Goal: Complete application form: Complete application form

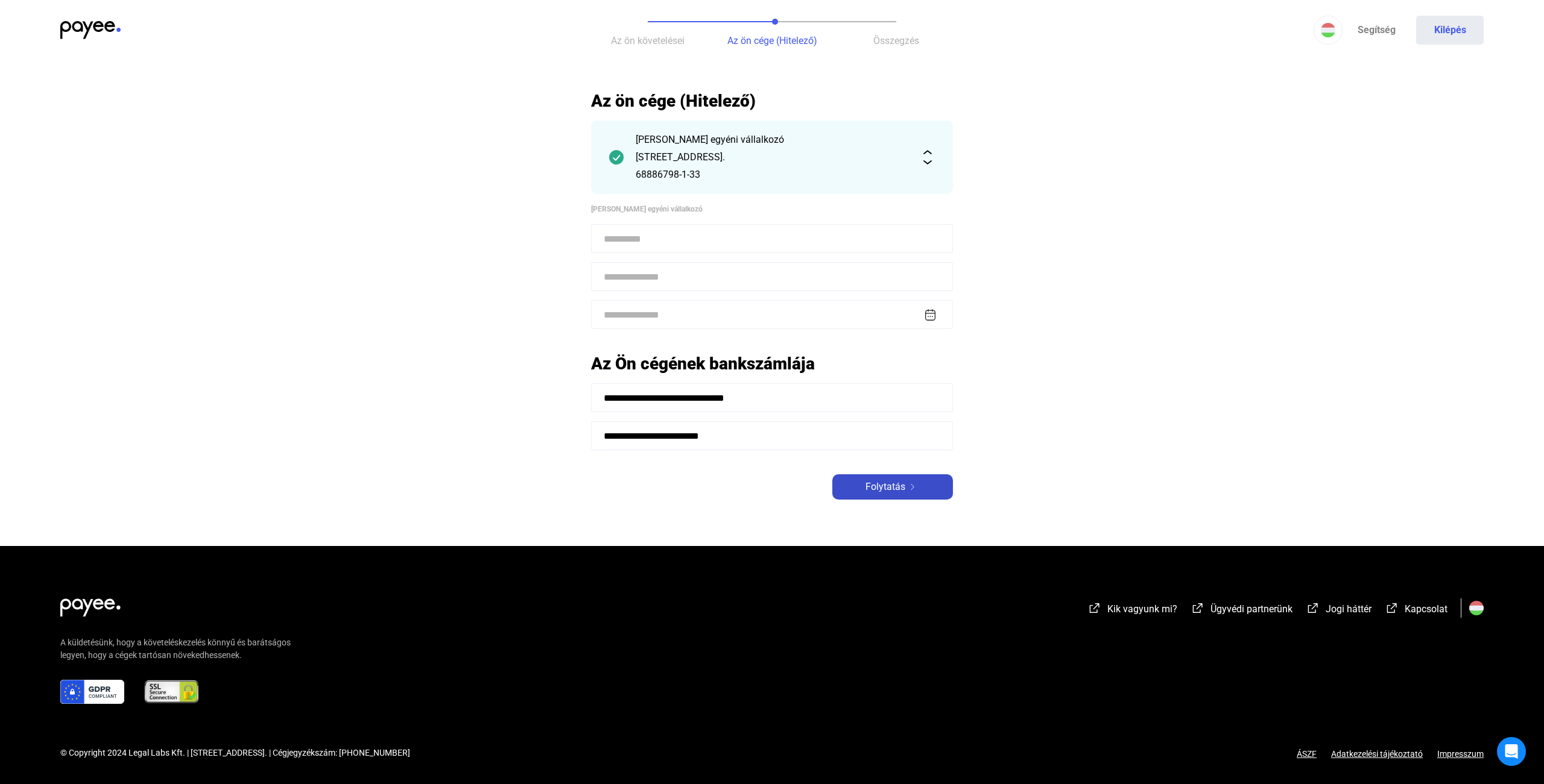
click at [872, 495] on button "Folytatás" at bounding box center [892, 487] width 121 height 25
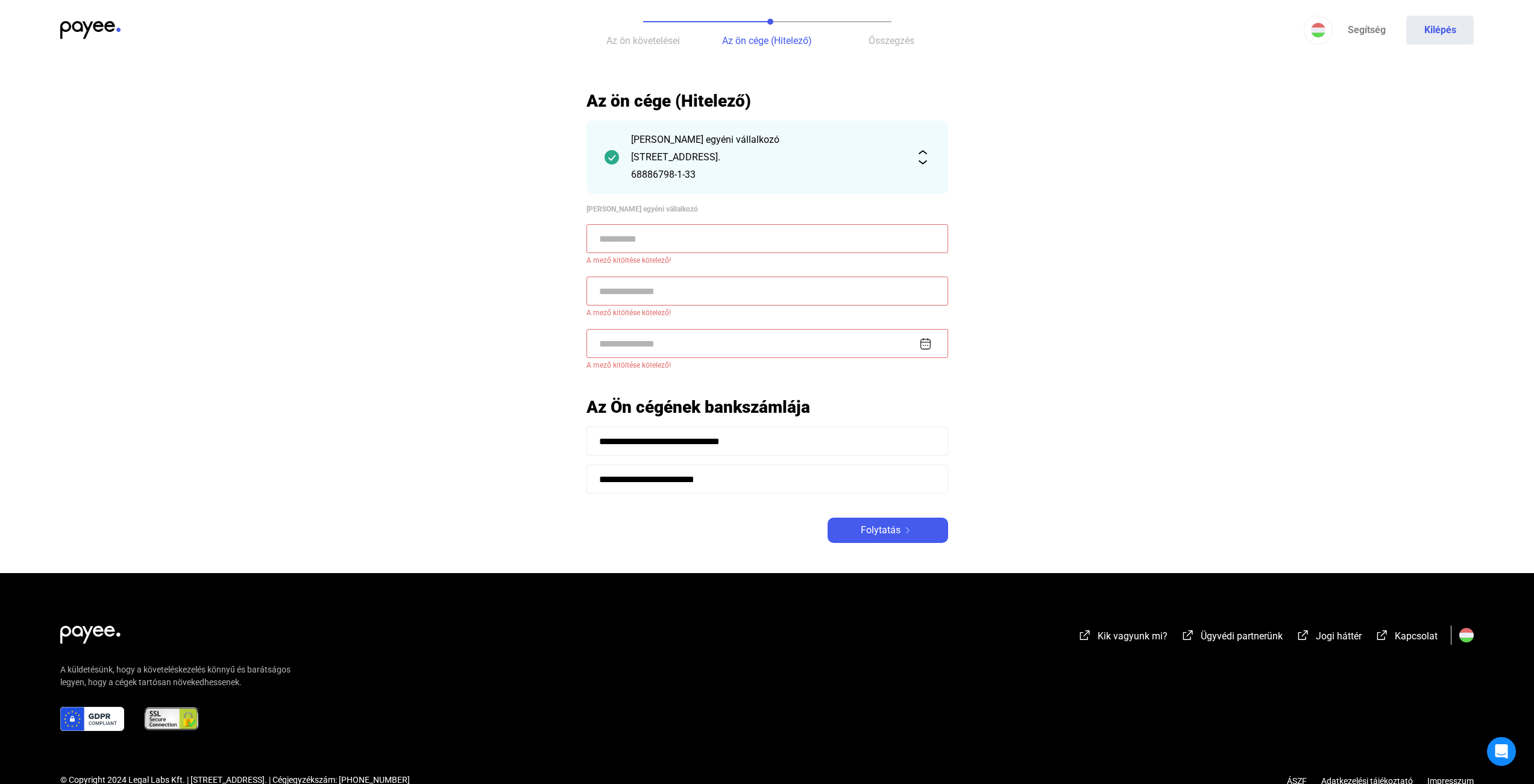
click at [646, 240] on input at bounding box center [767, 239] width 362 height 29
type input "**********"
type input "****"
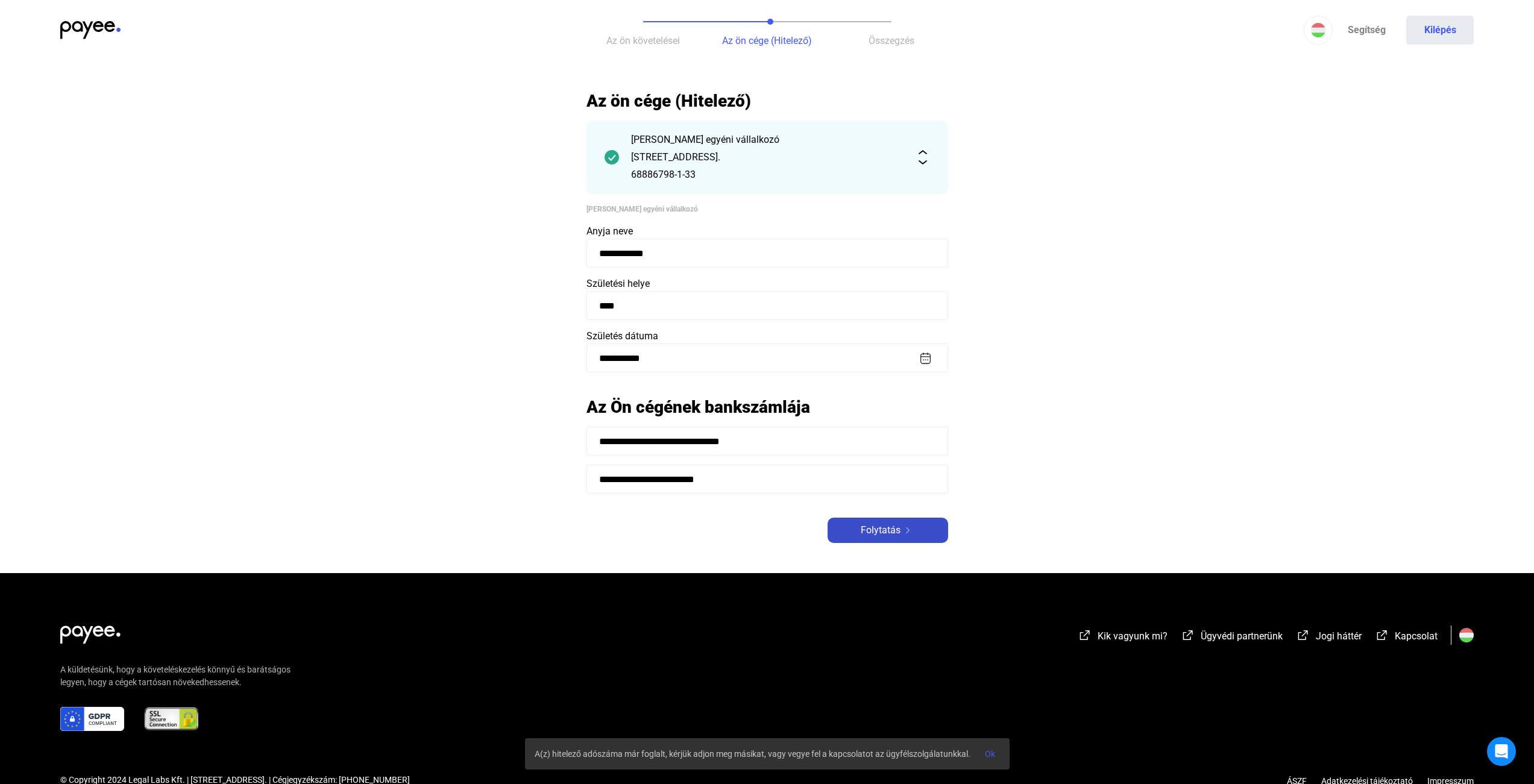
type input "**********"
click at [924, 527] on div "Folytatás" at bounding box center [887, 530] width 114 height 14
click at [992, 757] on span "Ok" at bounding box center [990, 754] width 10 height 9
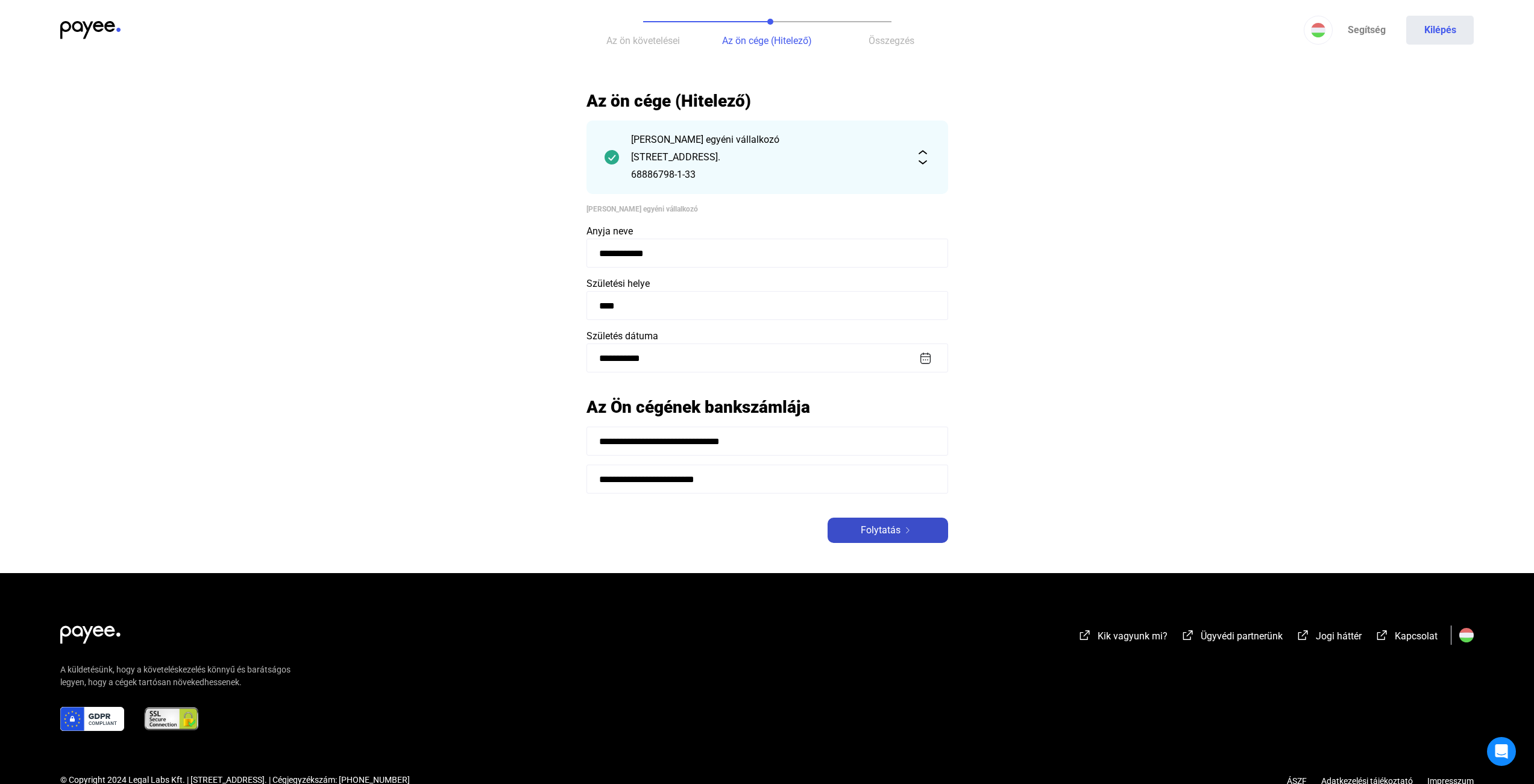
click at [849, 519] on button "Folytatás" at bounding box center [887, 530] width 121 height 25
click at [854, 524] on div "Folytatás" at bounding box center [887, 530] width 114 height 14
click at [890, 530] on span "Folytatás" at bounding box center [880, 530] width 40 height 14
click at [898, 155] on div "[STREET_ADDRESS]." at bounding box center [767, 158] width 273 height 14
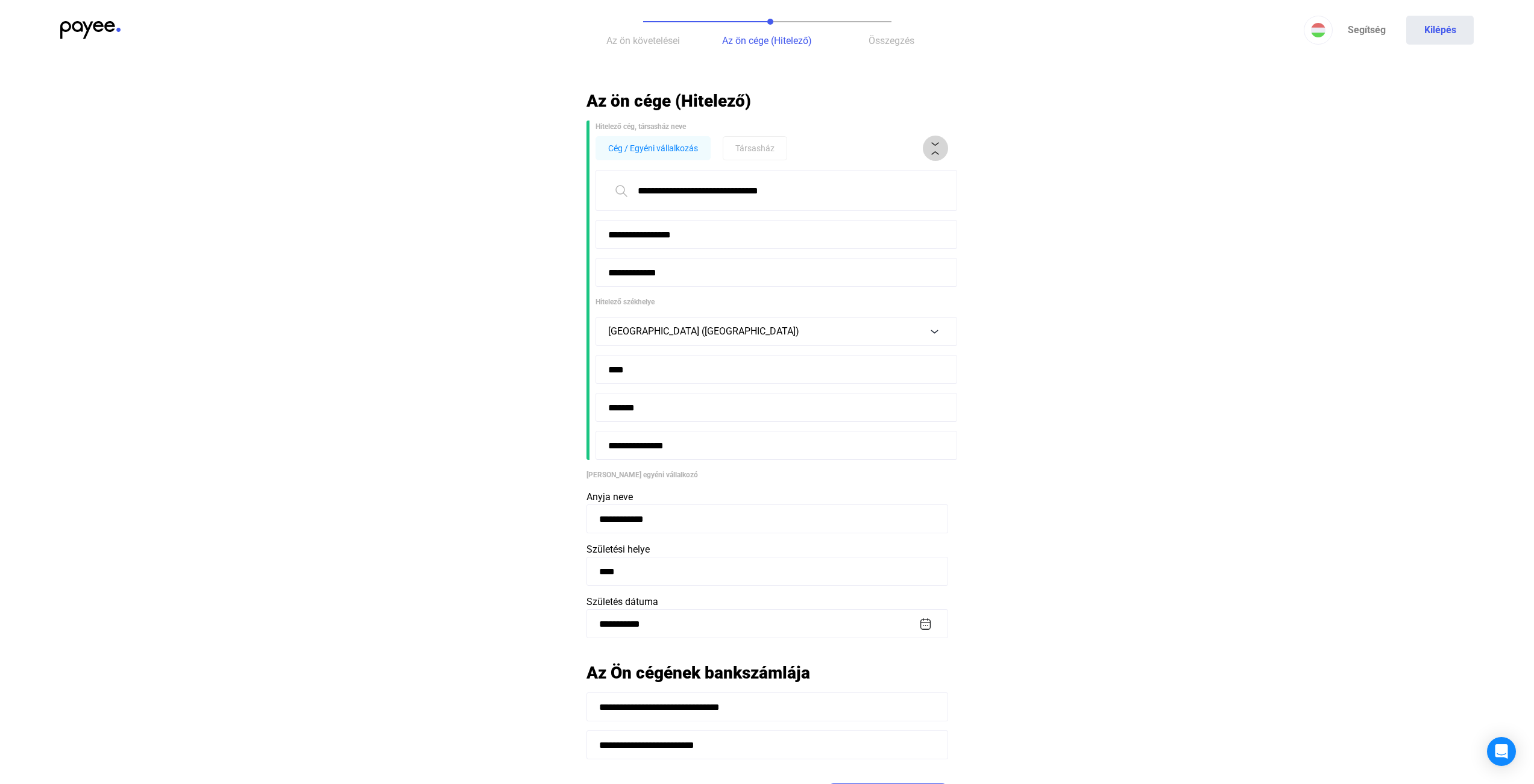
click at [939, 155] on button at bounding box center [935, 148] width 25 height 25
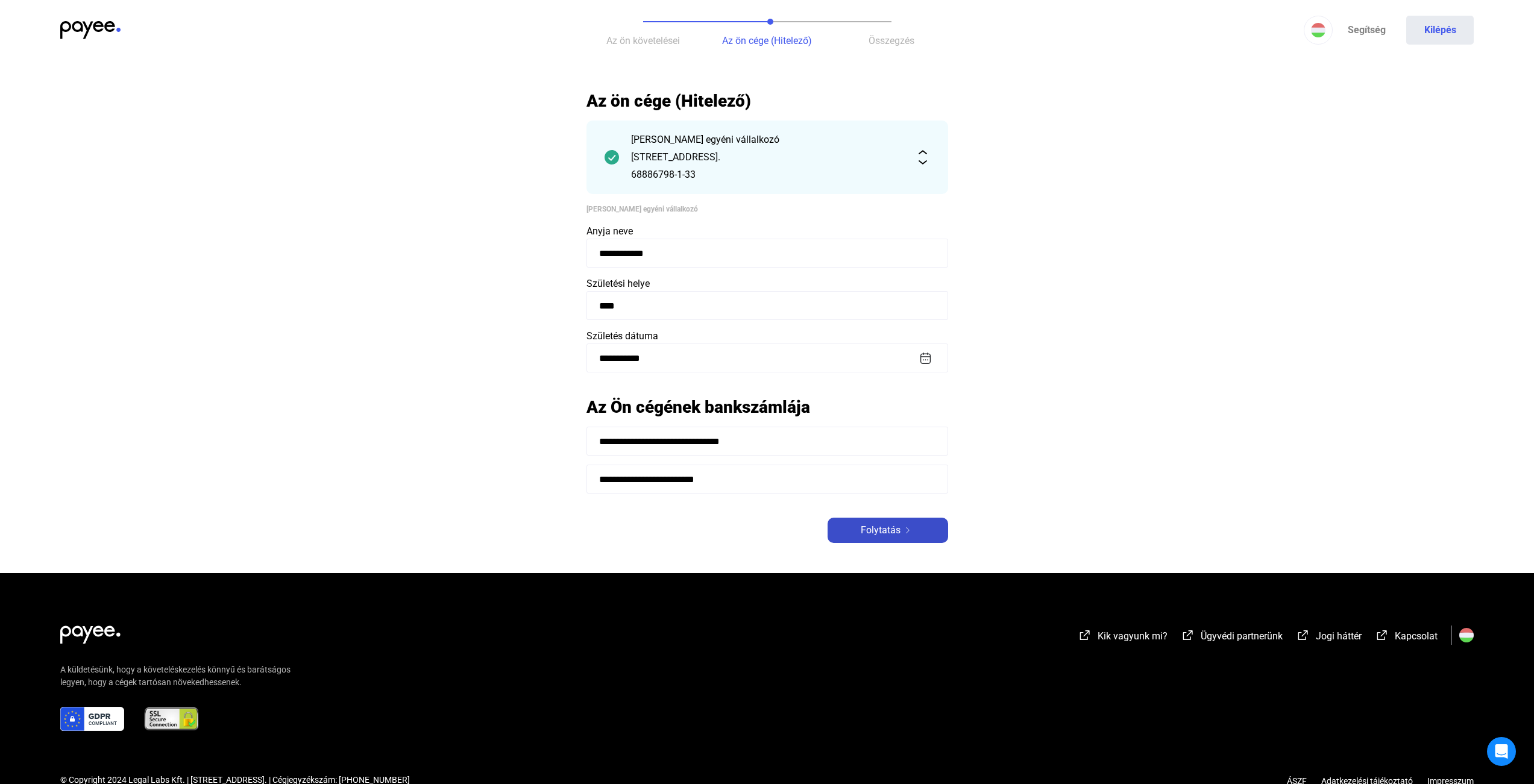
click at [892, 523] on span "Folytatás" at bounding box center [880, 530] width 40 height 14
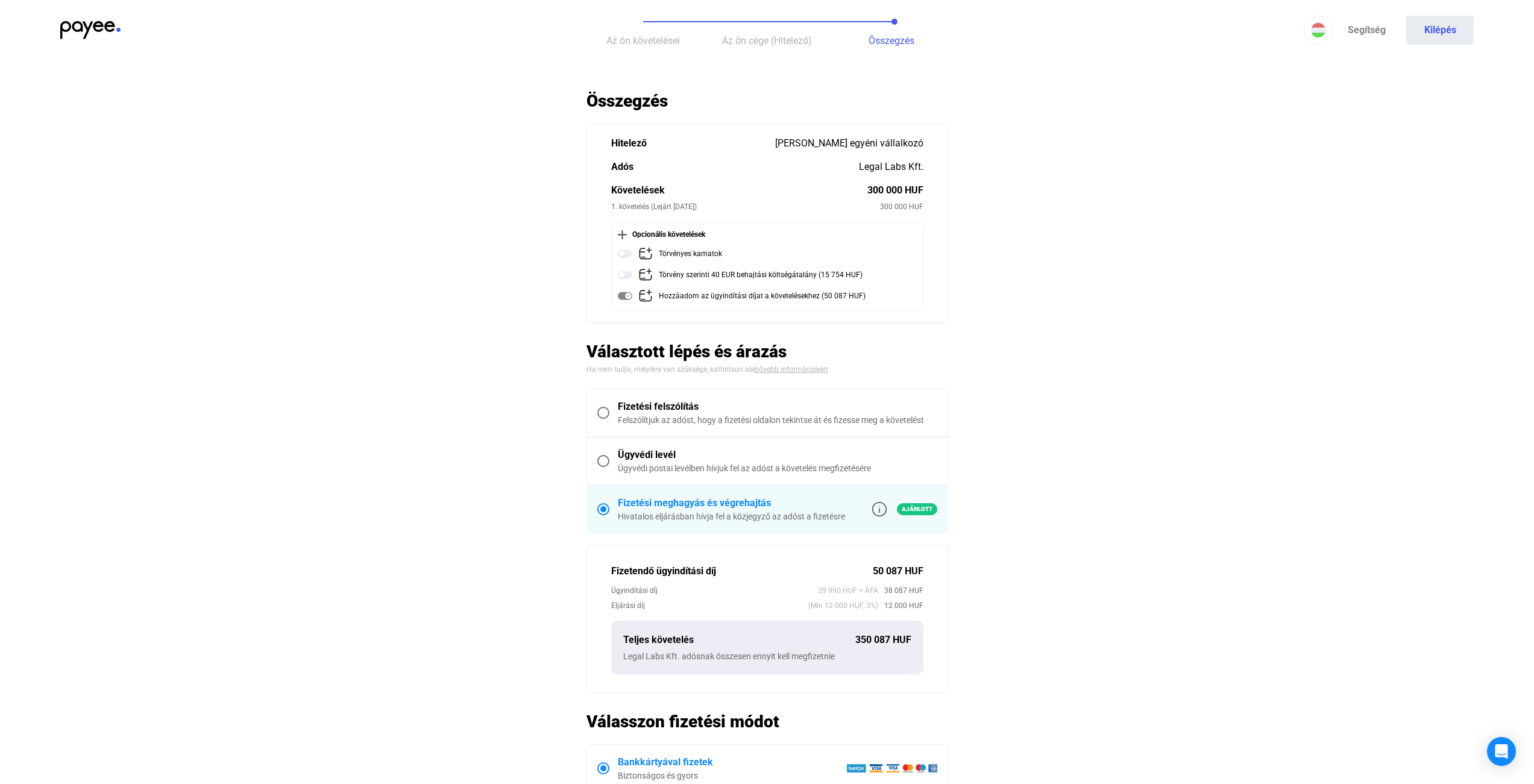
click at [1056, 225] on main "Automatikusan mentve Összegzés Hitelező [PERSON_NAME] egyéni vállalkozó Adós Le…" at bounding box center [767, 527] width 1534 height 873
click at [793, 141] on div "[PERSON_NAME] egyéni vállalkozó" at bounding box center [849, 143] width 148 height 14
click at [864, 166] on div "Legal Labs Kft." at bounding box center [891, 167] width 64 height 14
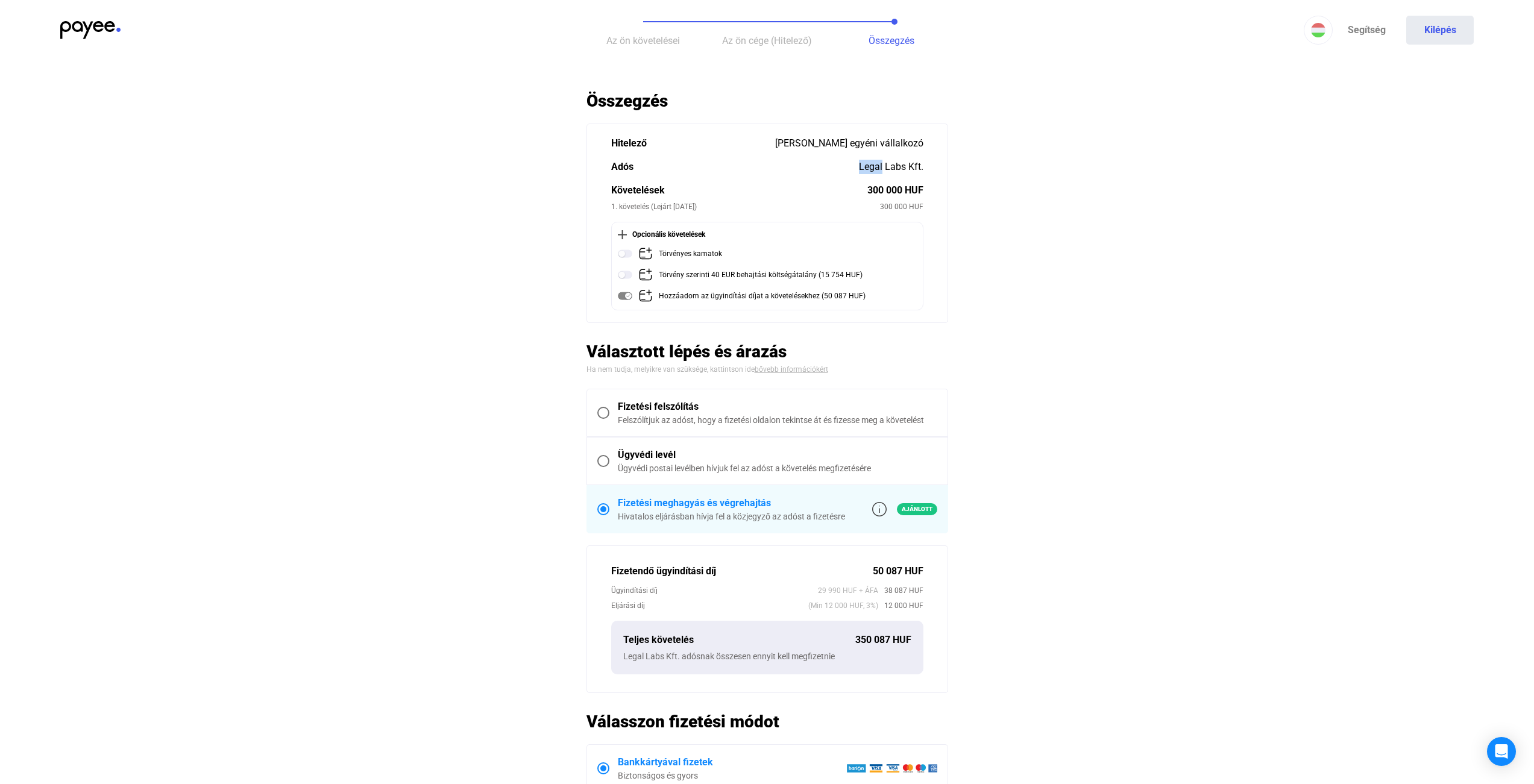
click at [864, 166] on div "Legal Labs Kft." at bounding box center [891, 167] width 64 height 14
click at [630, 252] on img at bounding box center [625, 254] width 14 height 14
click at [628, 253] on img at bounding box center [625, 254] width 14 height 14
click at [574, 280] on main "Automatikusan mentve Összegzés Hitelező [PERSON_NAME] egyéni vállalkozó Adós Le…" at bounding box center [767, 527] width 1534 height 873
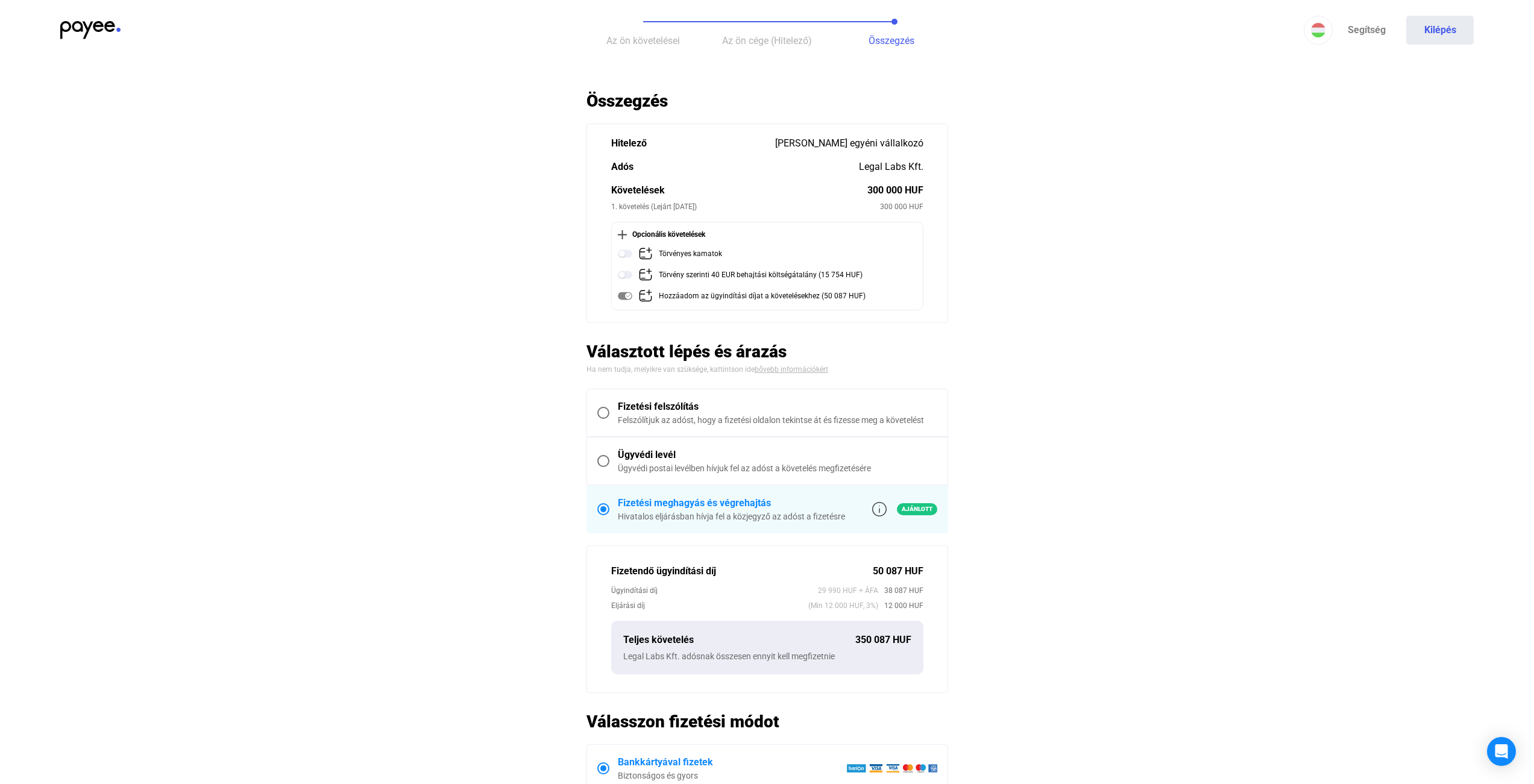
click at [678, 425] on div "Felszólítjuk az adóst, hogy a fizetési oldalon tekintse át és fizesse meg a köv…" at bounding box center [777, 420] width 320 height 12
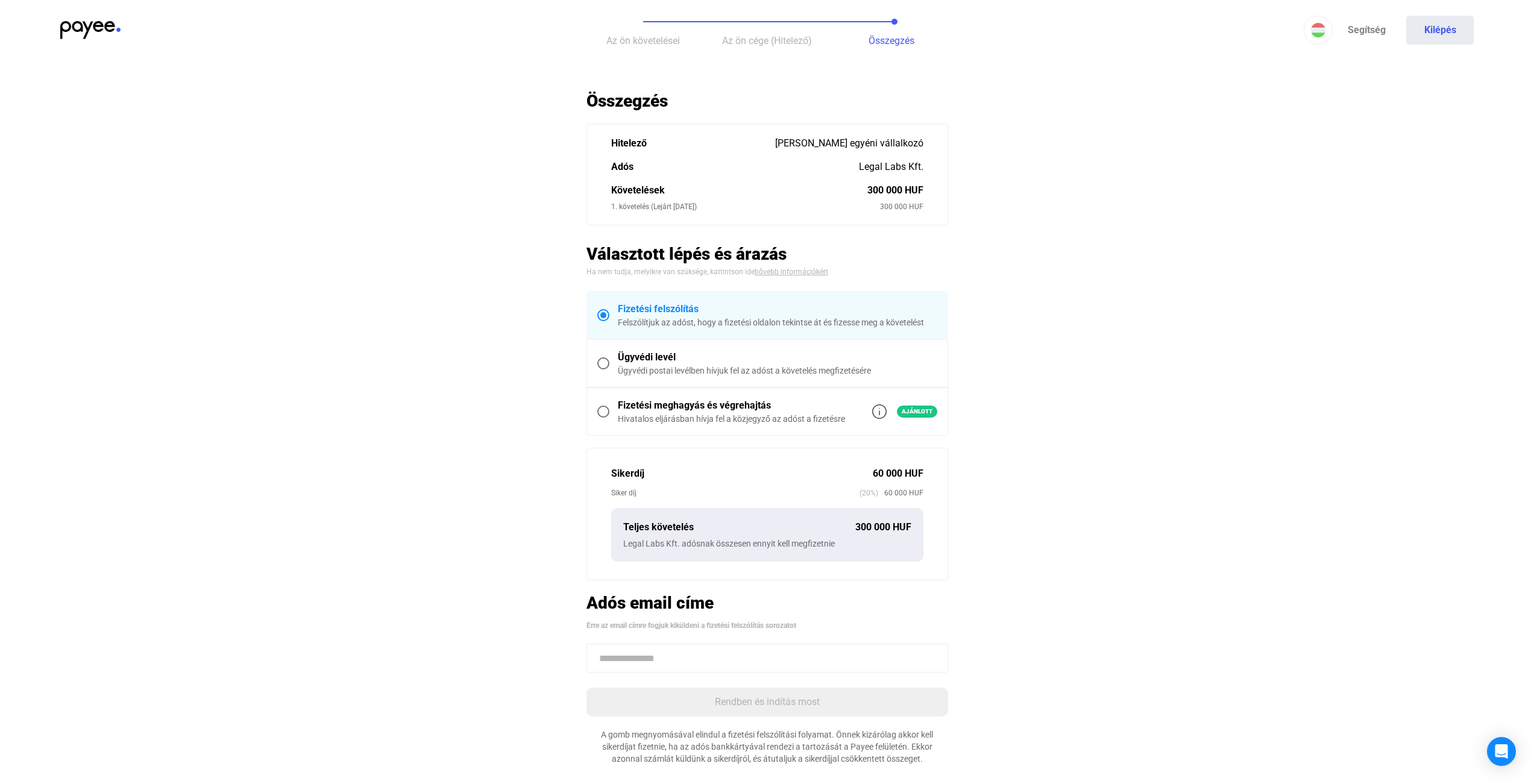
click at [653, 357] on div "Ügyvédi levél" at bounding box center [777, 357] width 320 height 14
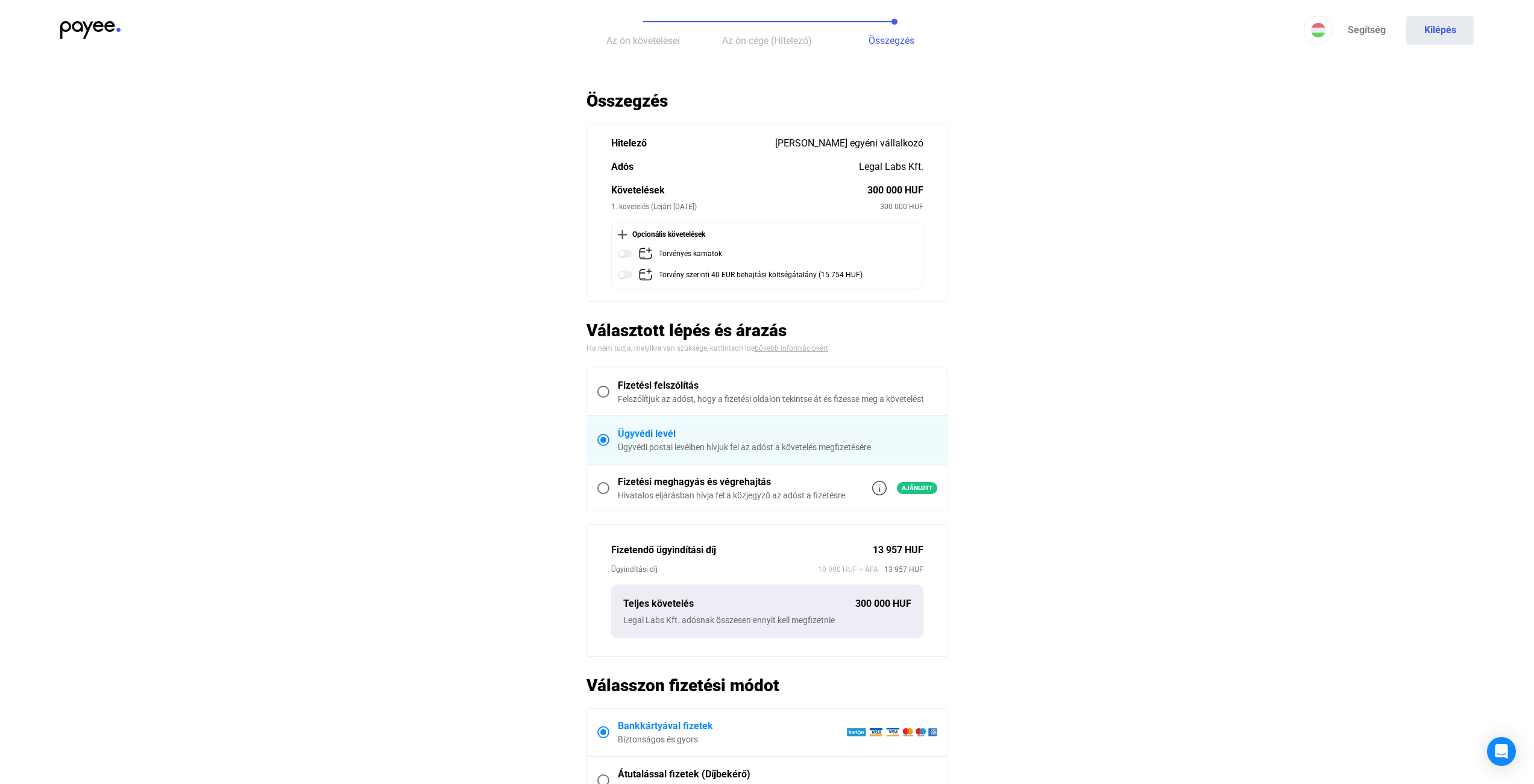
click at [693, 496] on div "Hivatalos eljárásban hívja fel a közjegyző az adóst a fizetésre" at bounding box center [731, 495] width 227 height 12
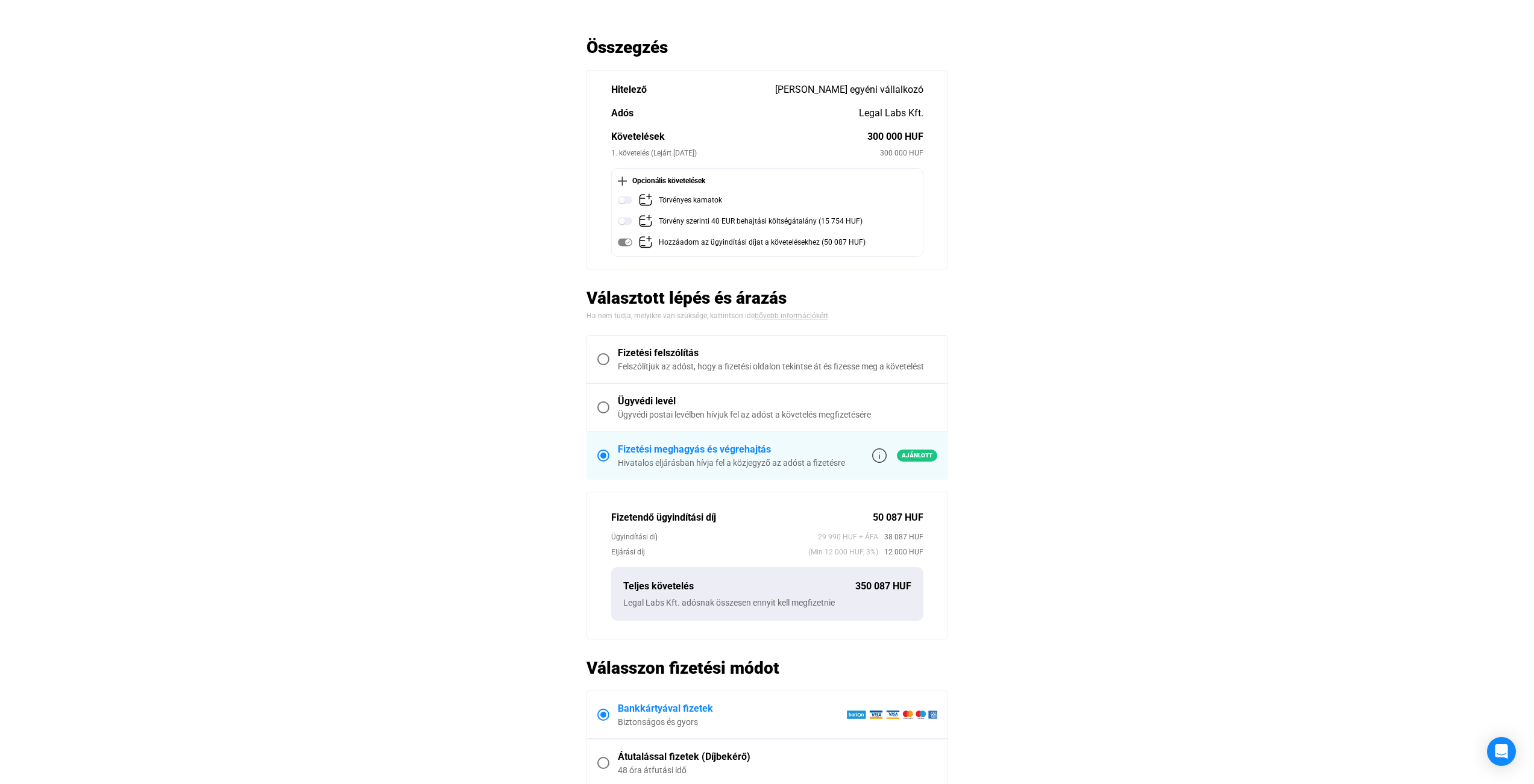
scroll to position [72, 0]
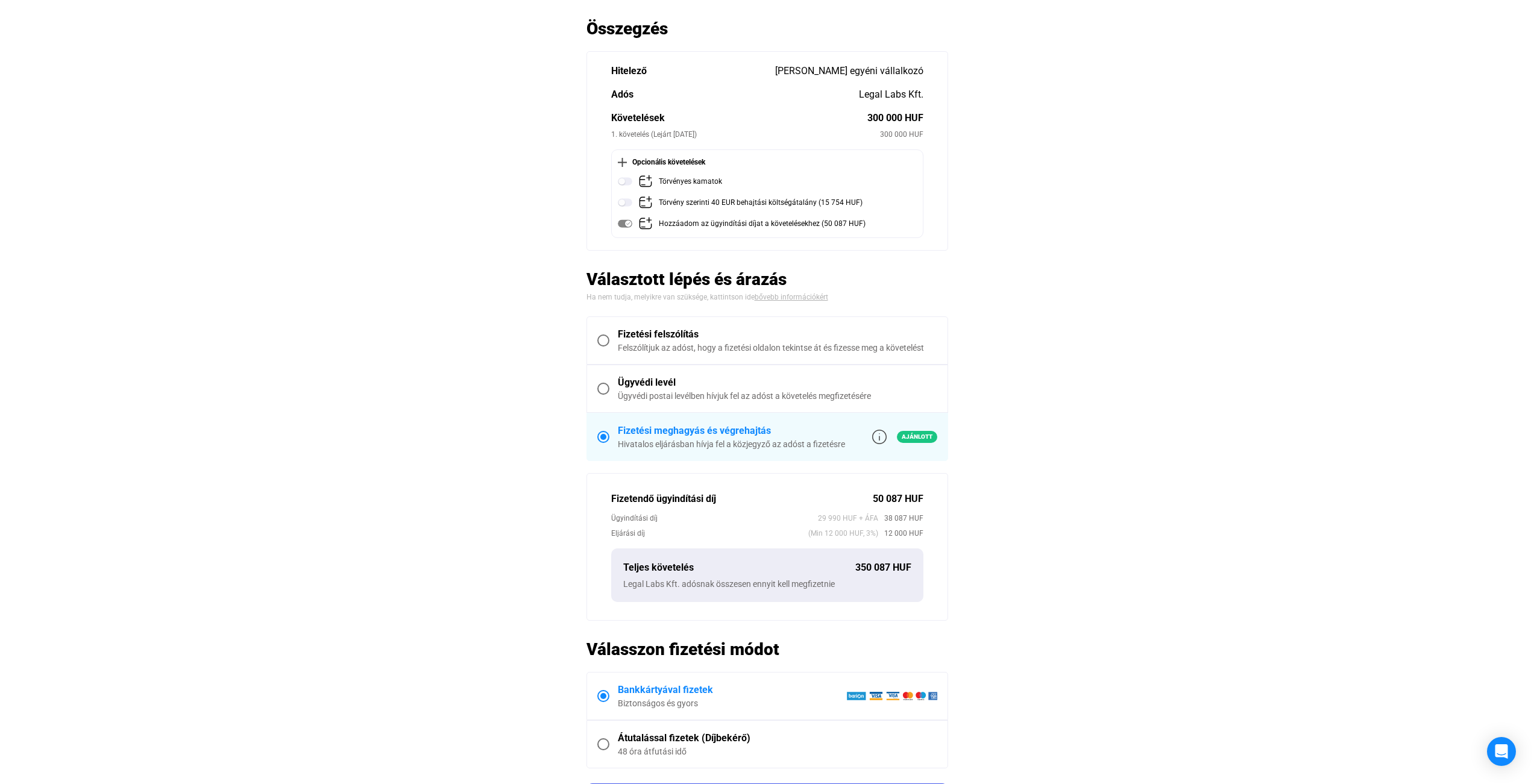
drag, startPoint x: 621, startPoint y: 498, endPoint x: 924, endPoint y: 532, distance: 304.9
click at [924, 532] on div "Fizetendő ügyindítási díj 50 087 HUF Ügyindítási díj 29 990 HUF + ÁFA 38 087 HU…" at bounding box center [767, 547] width 362 height 148
click at [924, 531] on div "Fizetendő ügyindítási díj 50 087 HUF Ügyindítási díj 29 990 HUF + ÁFA 38 087 HU…" at bounding box center [767, 547] width 362 height 148
click at [631, 537] on div "Eljárási díj" at bounding box center [710, 533] width 197 height 12
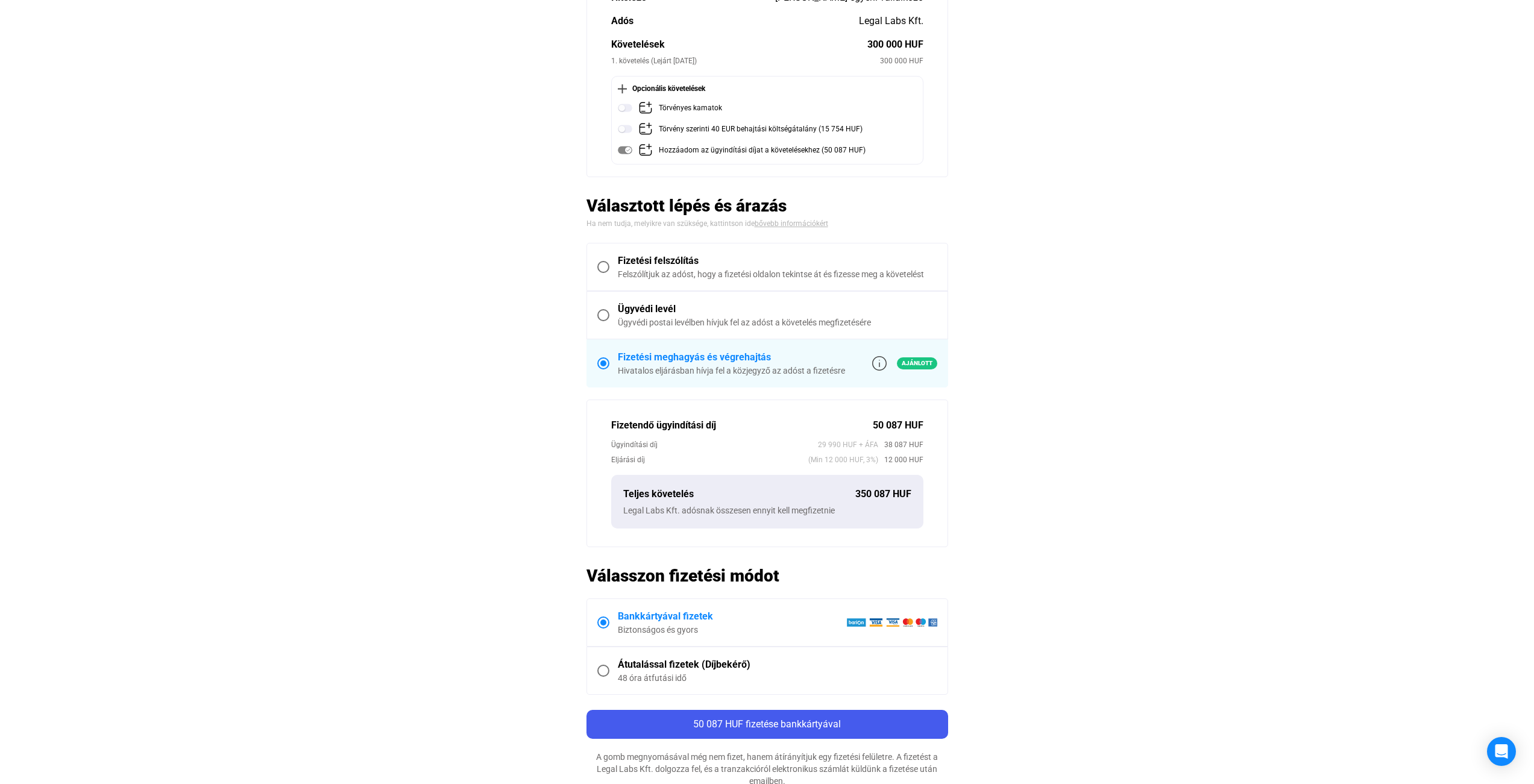
scroll to position [217, 0]
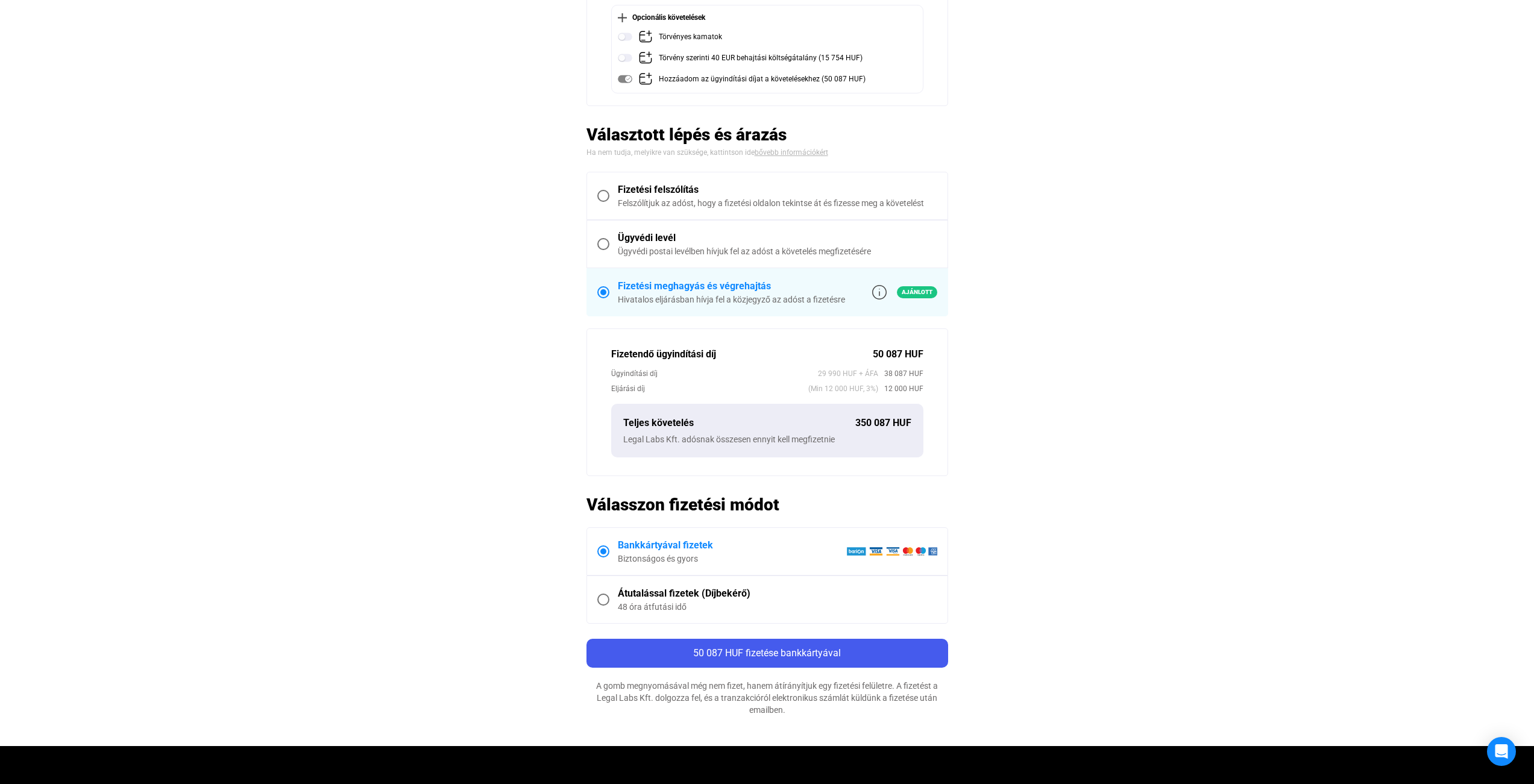
click at [686, 590] on div "Átutalással fizetek (Díjbekérő)" at bounding box center [777, 594] width 320 height 14
click at [686, 547] on div "Bankkártyával fizetek" at bounding box center [732, 545] width 229 height 14
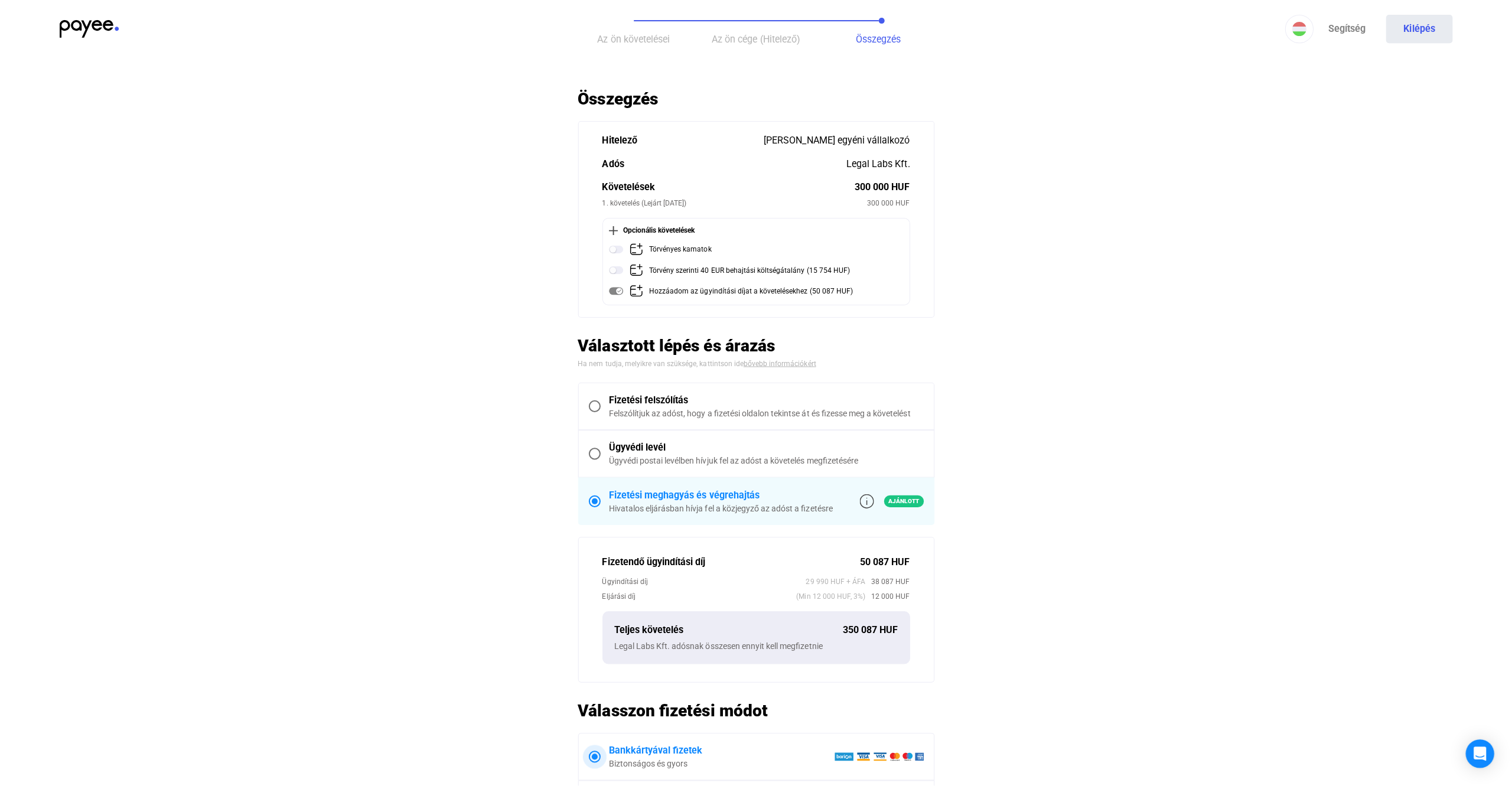
scroll to position [0, 0]
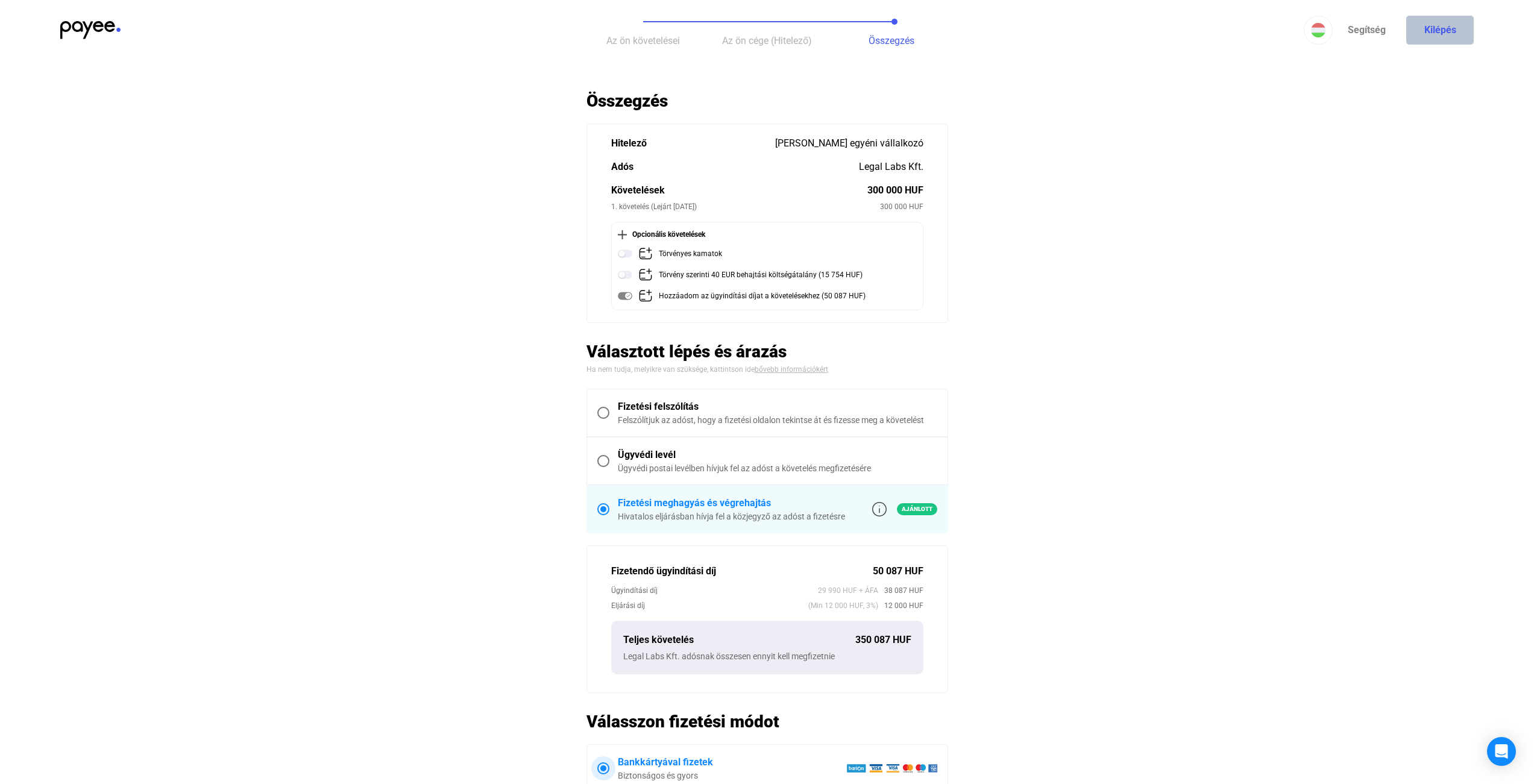
click at [1446, 24] on button "Kilépés" at bounding box center [1439, 30] width 67 height 29
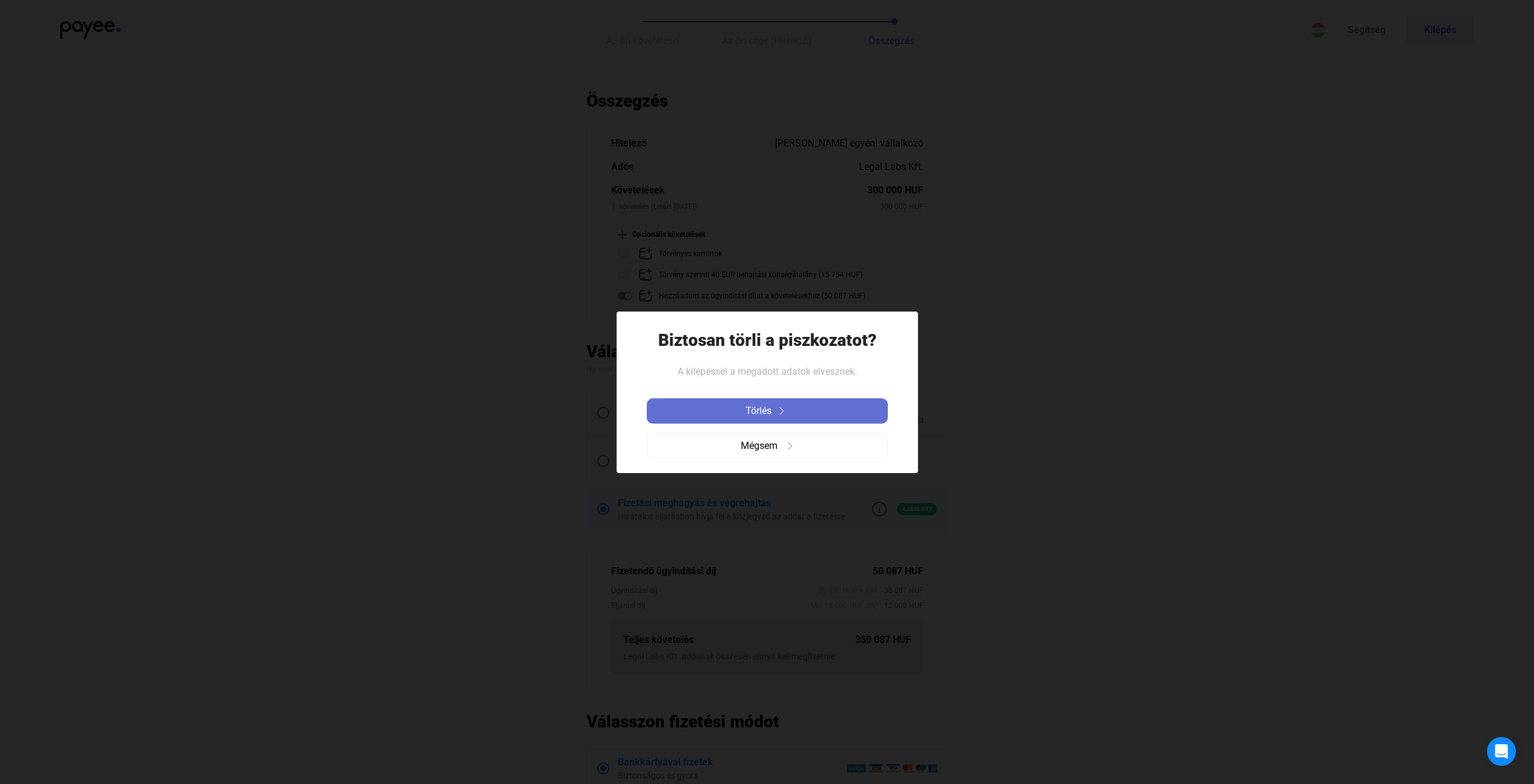
click at [743, 400] on button "Törlés" at bounding box center [767, 411] width 241 height 25
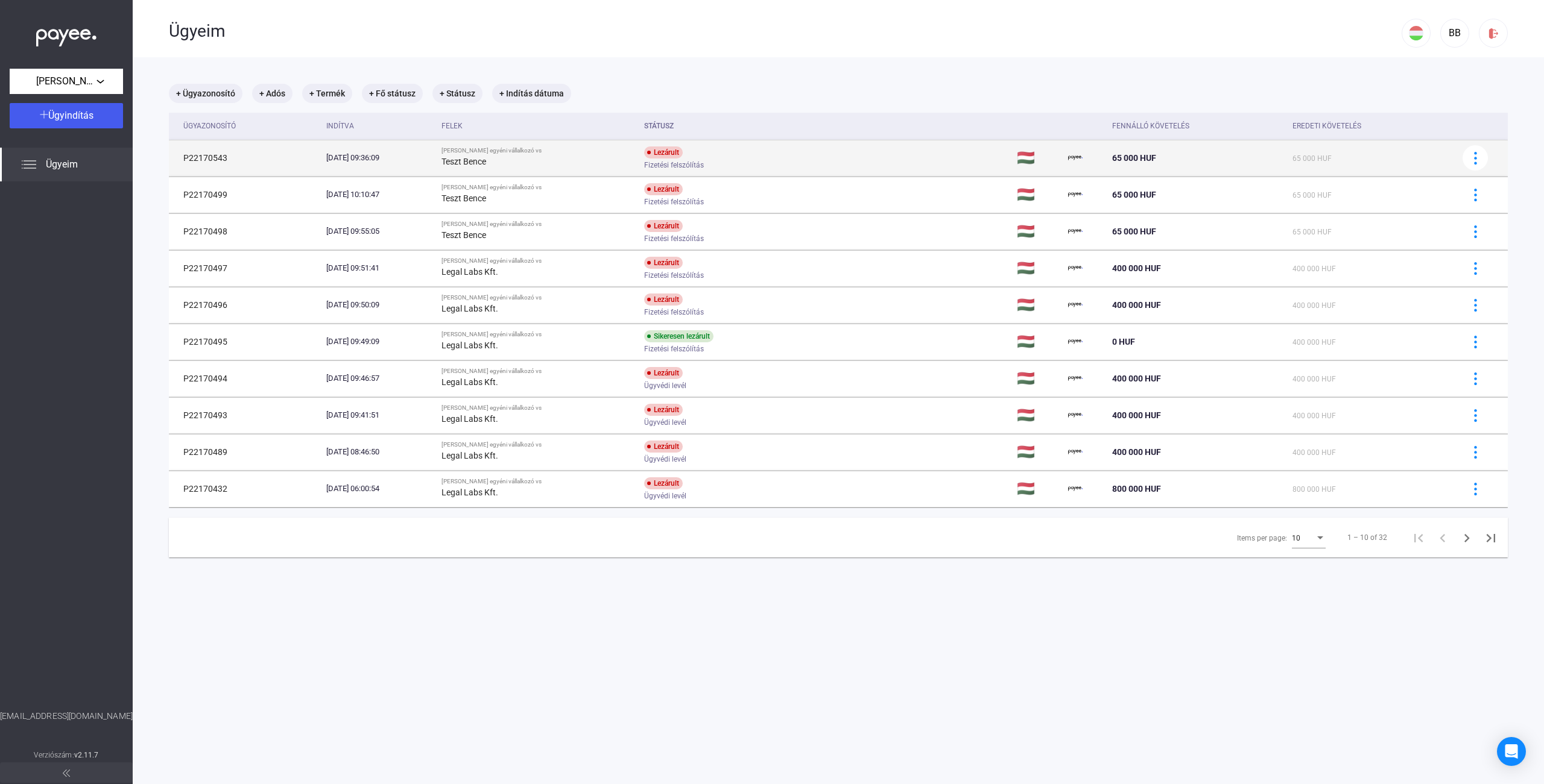
click at [616, 166] on div "Teszt Bence" at bounding box center [538, 161] width 193 height 14
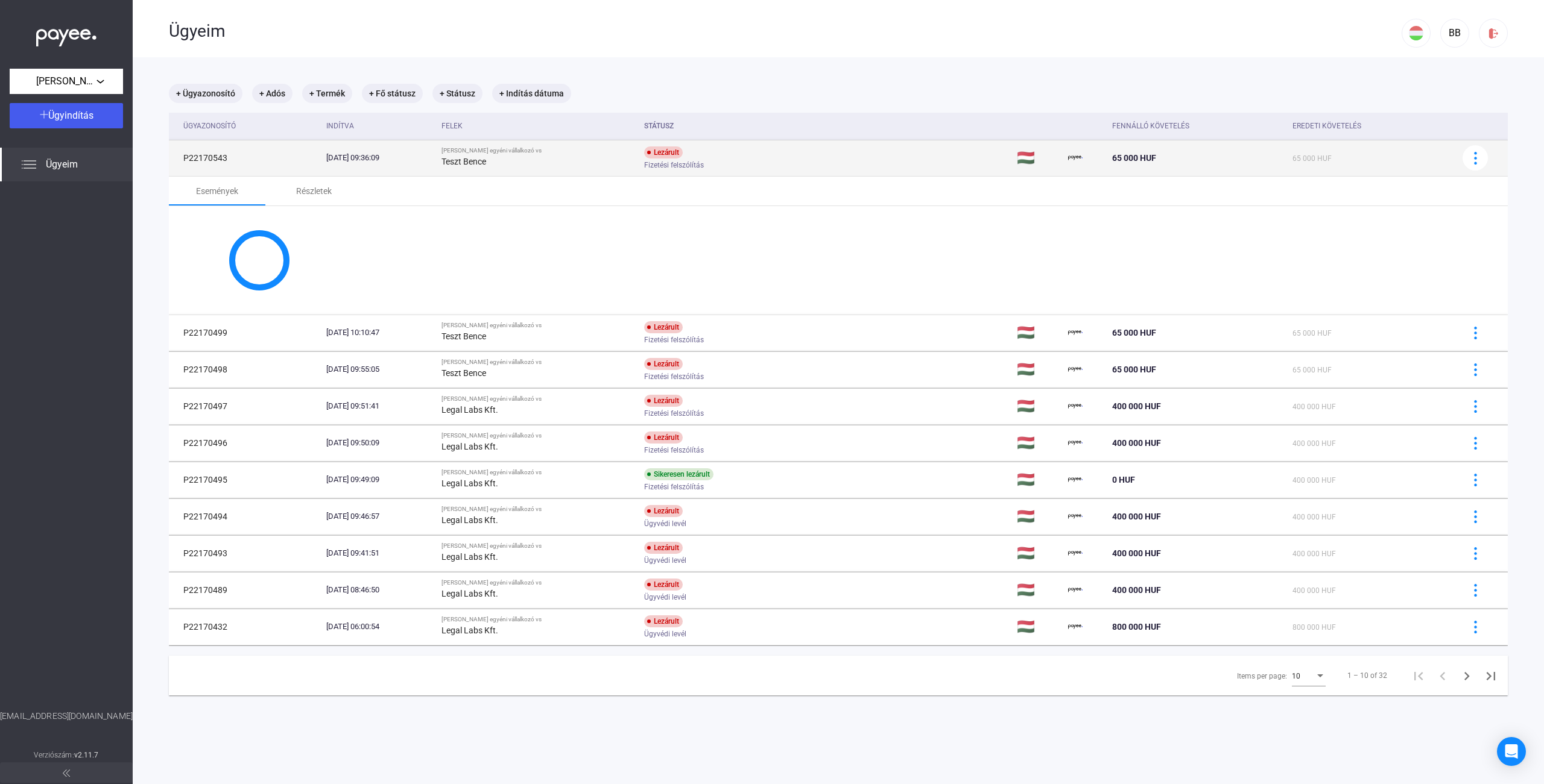
click at [616, 161] on div "Teszt Bence" at bounding box center [538, 161] width 193 height 14
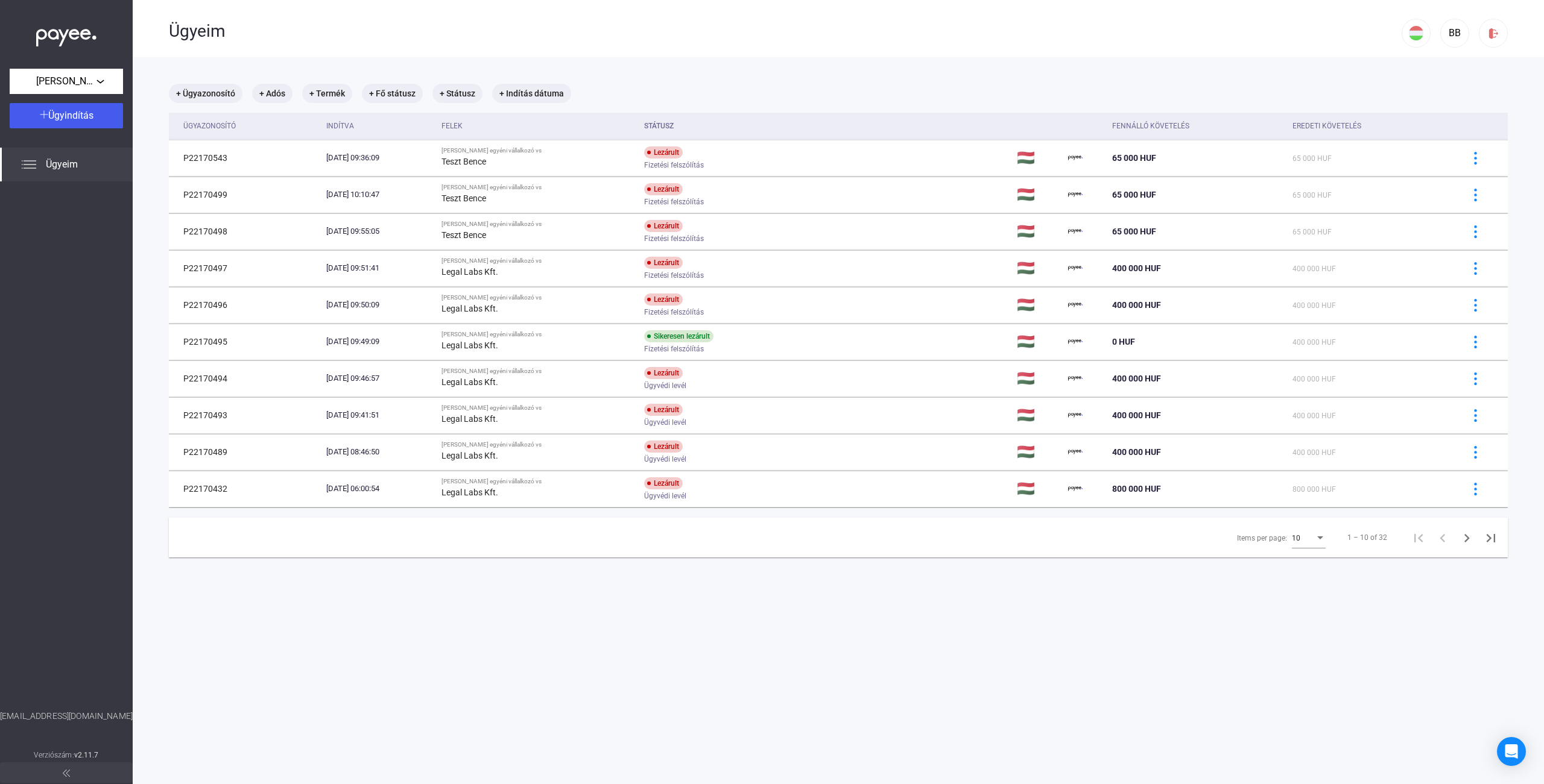
click at [127, 114] on div "[PERSON_NAME] egyéni vállalkozó Ügyindítás Ügyeim [EMAIL_ADDRESS][DOMAIN_NAME] …" at bounding box center [66, 392] width 132 height 784
click at [109, 114] on div "Ügyindítás" at bounding box center [66, 116] width 106 height 14
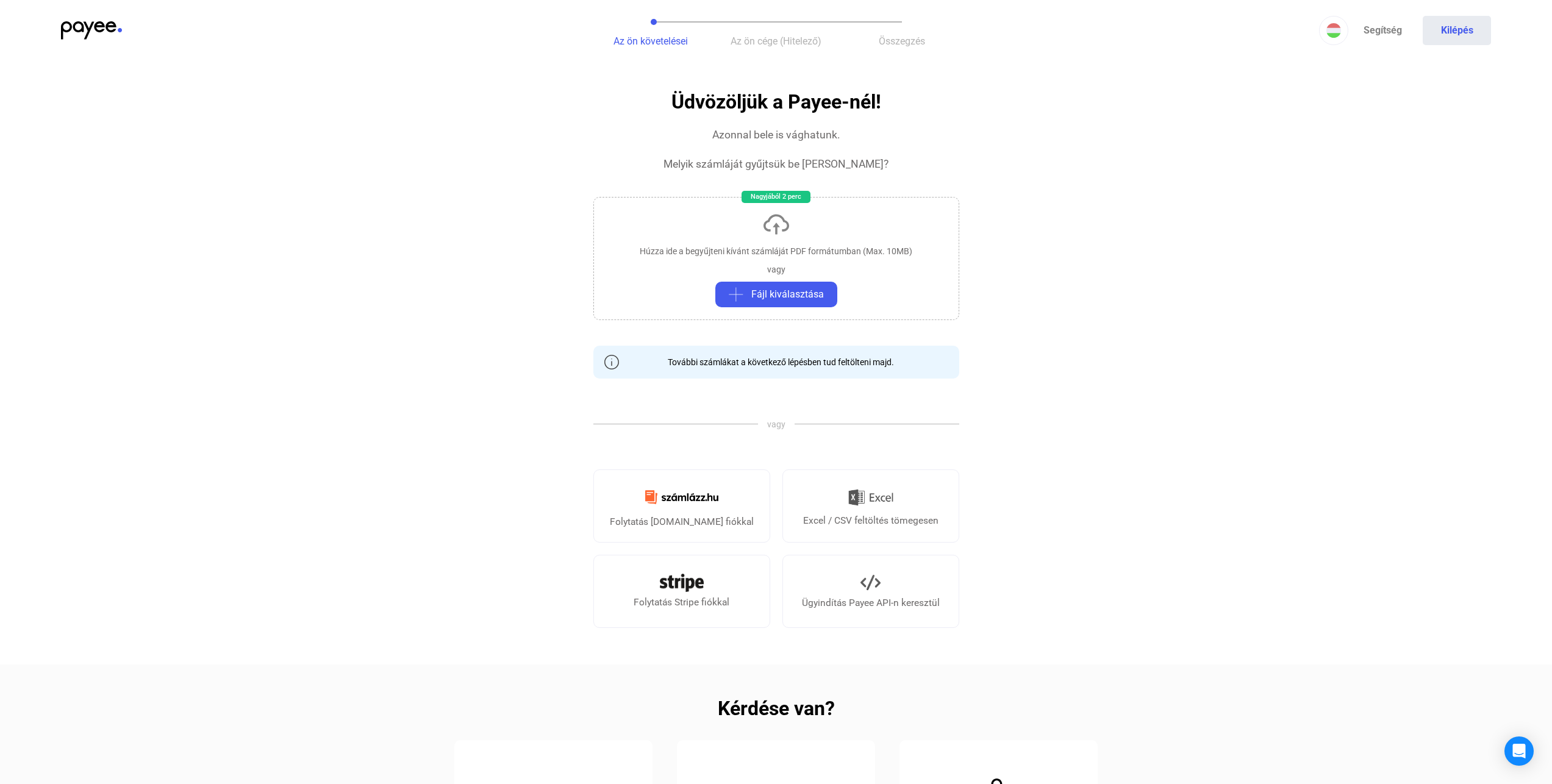
drag, startPoint x: 547, startPoint y: 448, endPoint x: 1039, endPoint y: 640, distance: 528.1
click at [1039, 640] on app-invoice "Üdvözöljük a Payee-nél! Azonnal bele is vághatunk. Melyik számláját gyűjtsük be…" at bounding box center [776, 529] width 1552 height 877
click at [1024, 544] on app-invoice "Üdvözöljük a Payee-nél! Azonnal bele is vághatunk. Melyik számláját gyűjtsük be…" at bounding box center [776, 529] width 1552 height 877
click at [1458, 41] on button "Kilépés" at bounding box center [1456, 31] width 68 height 29
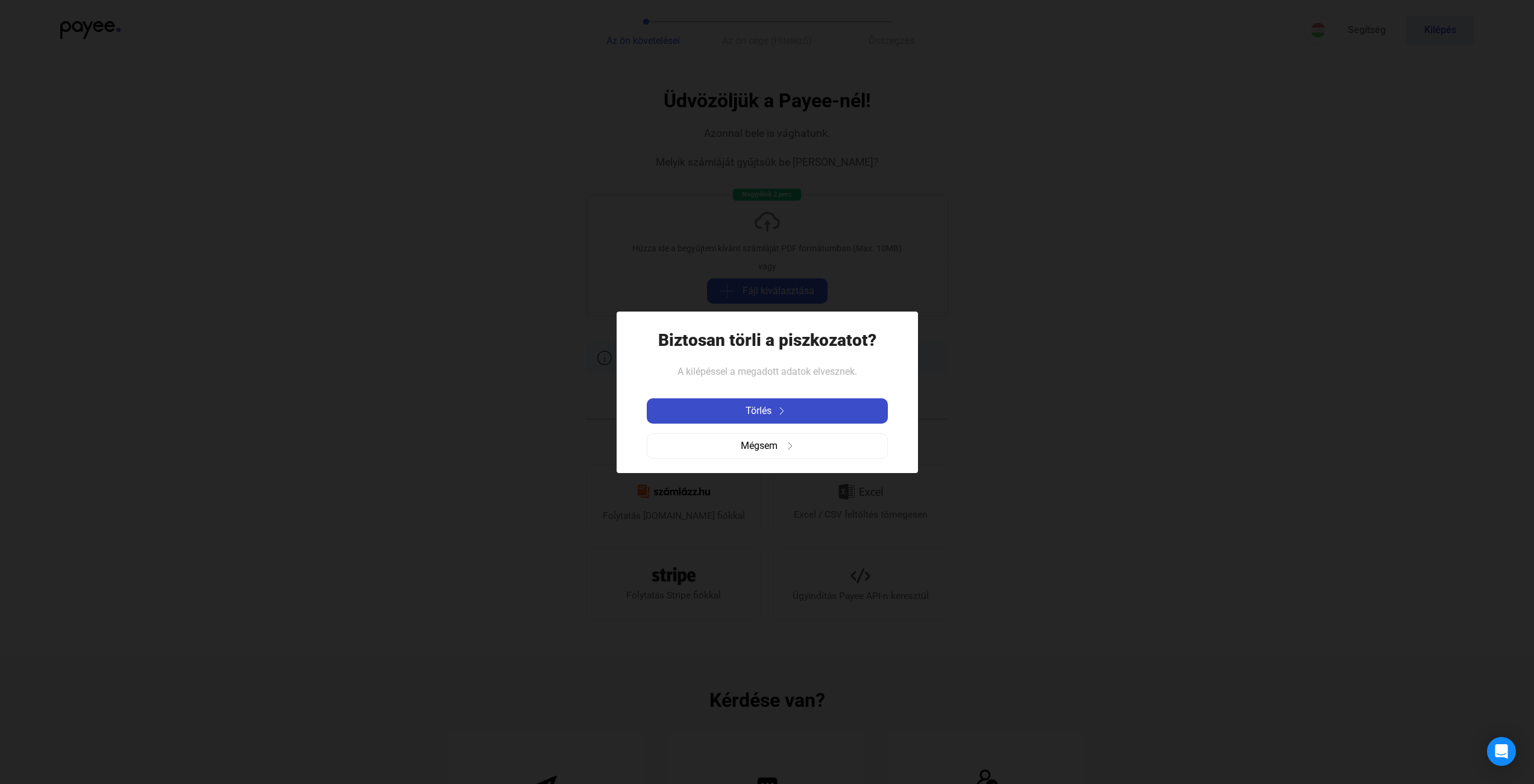
click at [821, 413] on div "Törlés" at bounding box center [767, 411] width 234 height 14
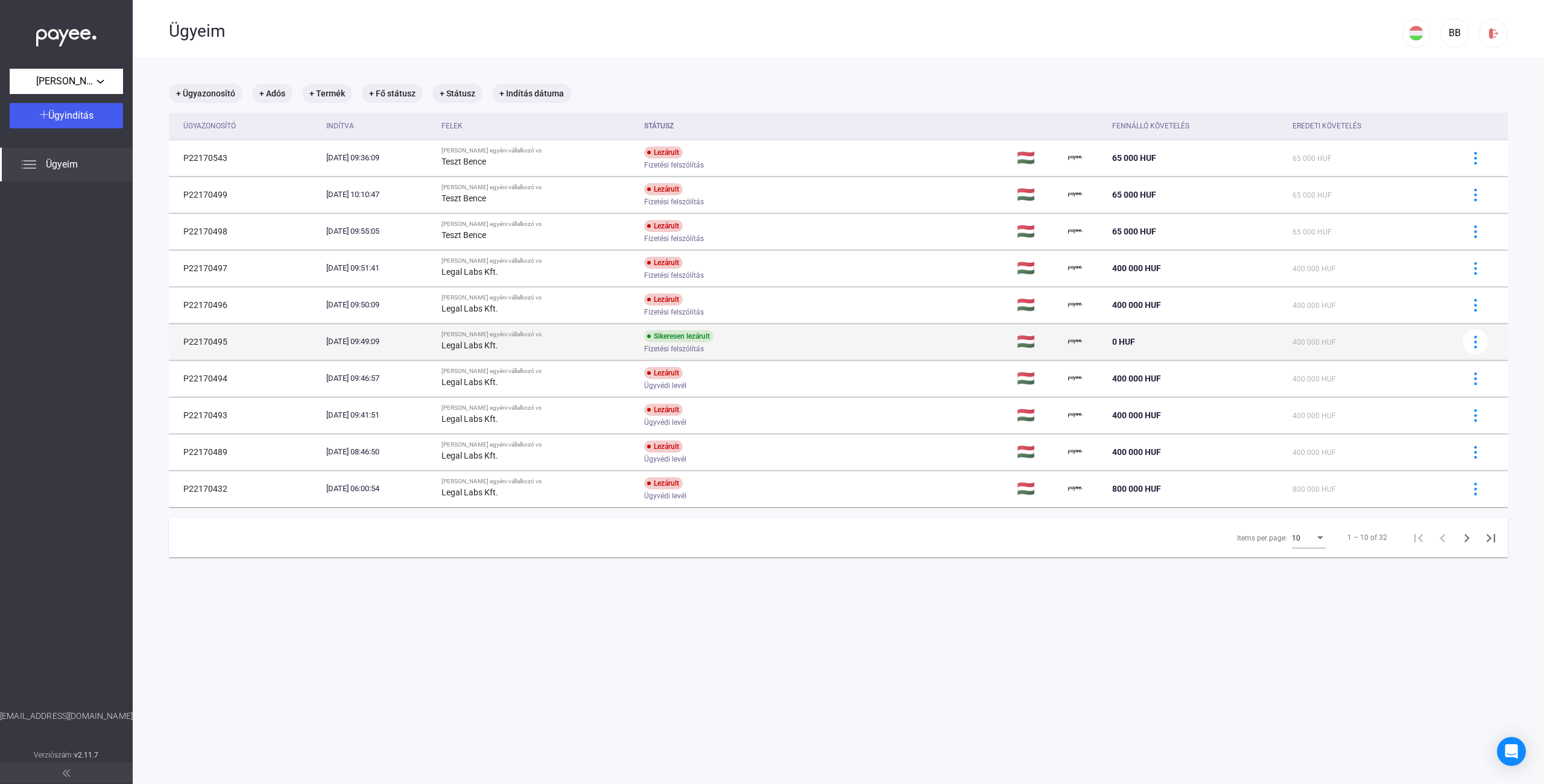
click at [616, 350] on div "Legal Labs Kft." at bounding box center [538, 346] width 193 height 14
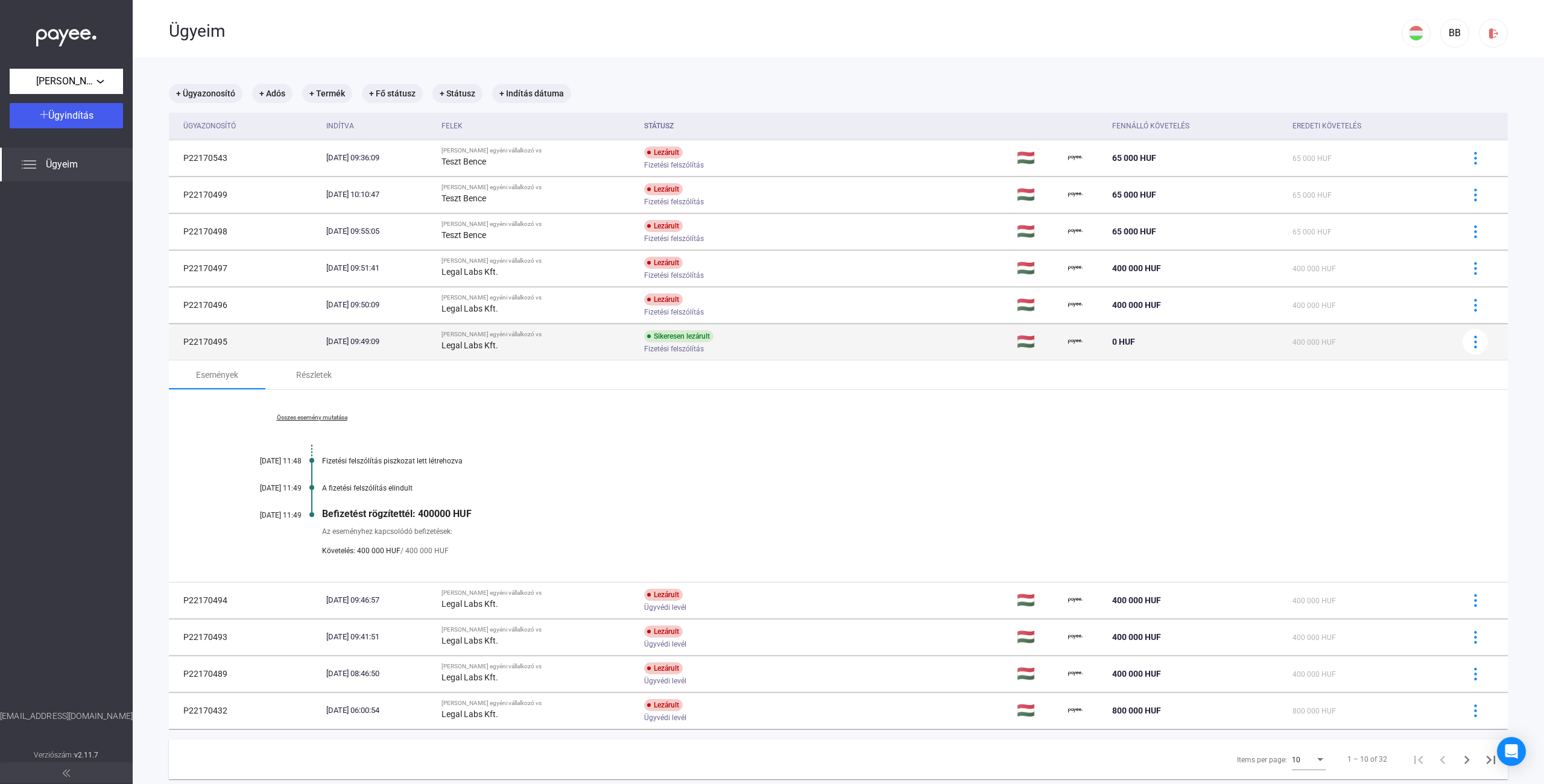
click at [615, 336] on div "[PERSON_NAME] egyéni vállalkozó vs" at bounding box center [538, 335] width 193 height 7
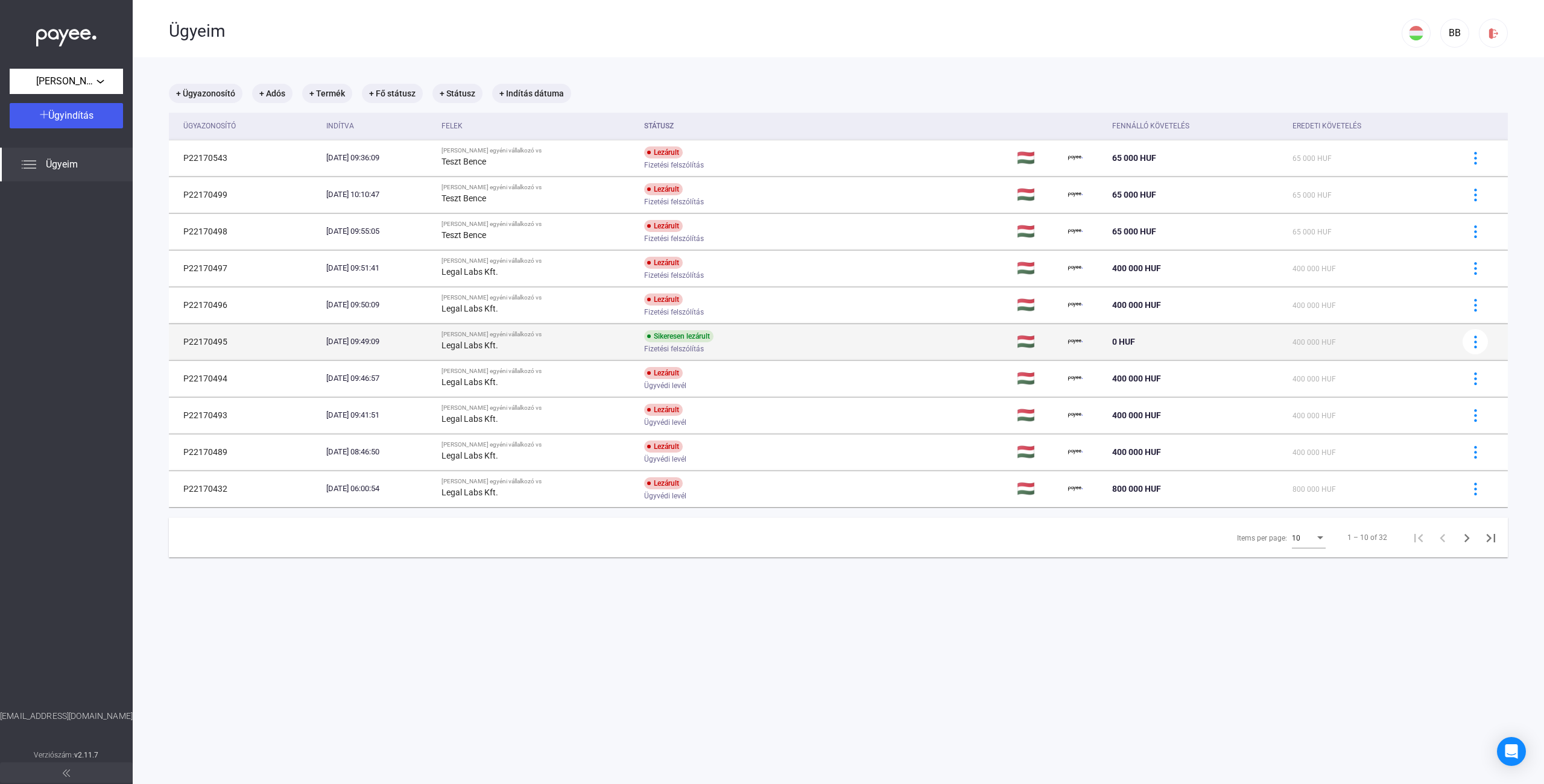
click at [627, 342] on div "Legal Labs Kft." at bounding box center [538, 346] width 193 height 14
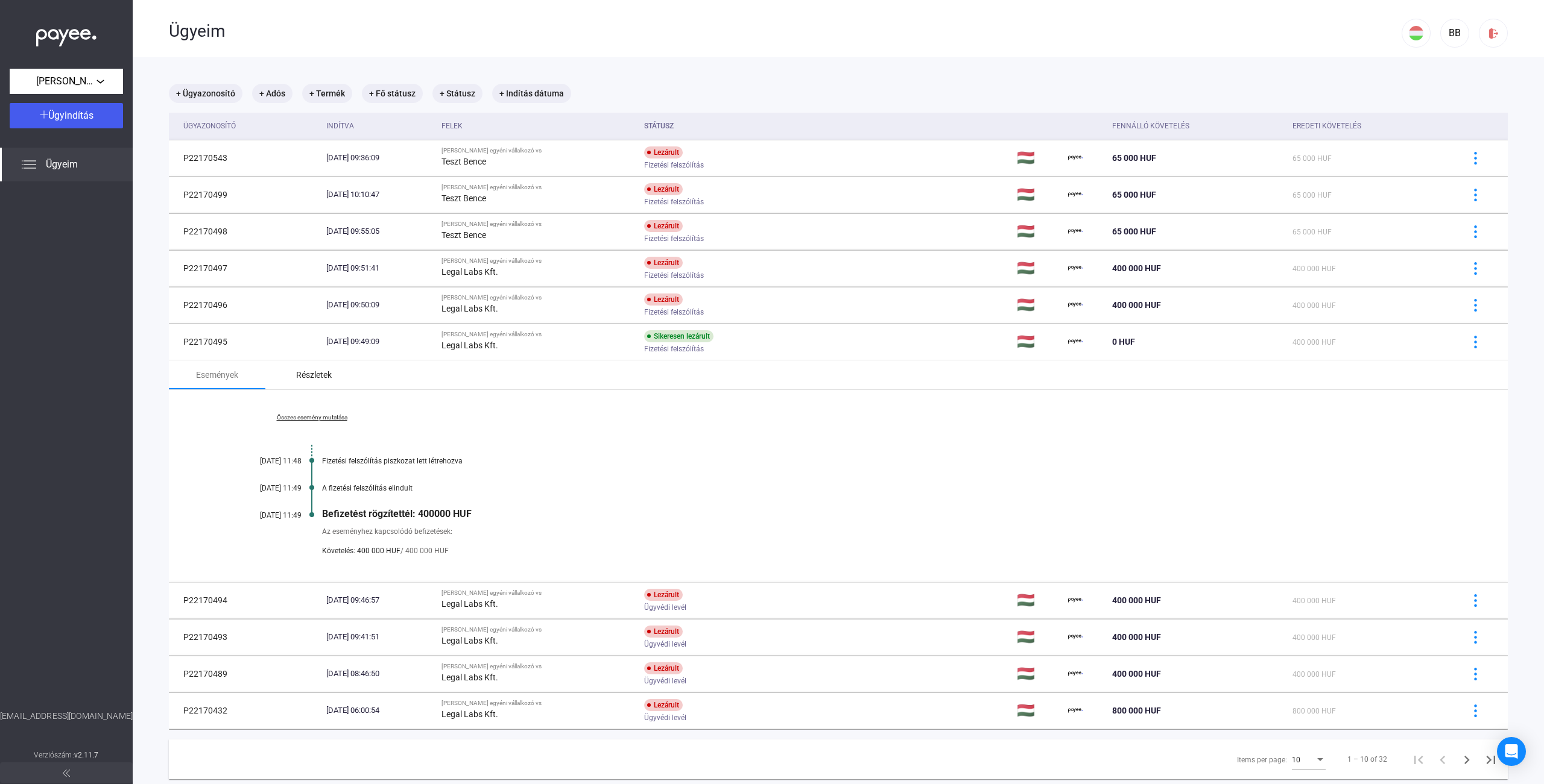
click at [306, 382] on div "Részletek" at bounding box center [313, 375] width 96 height 29
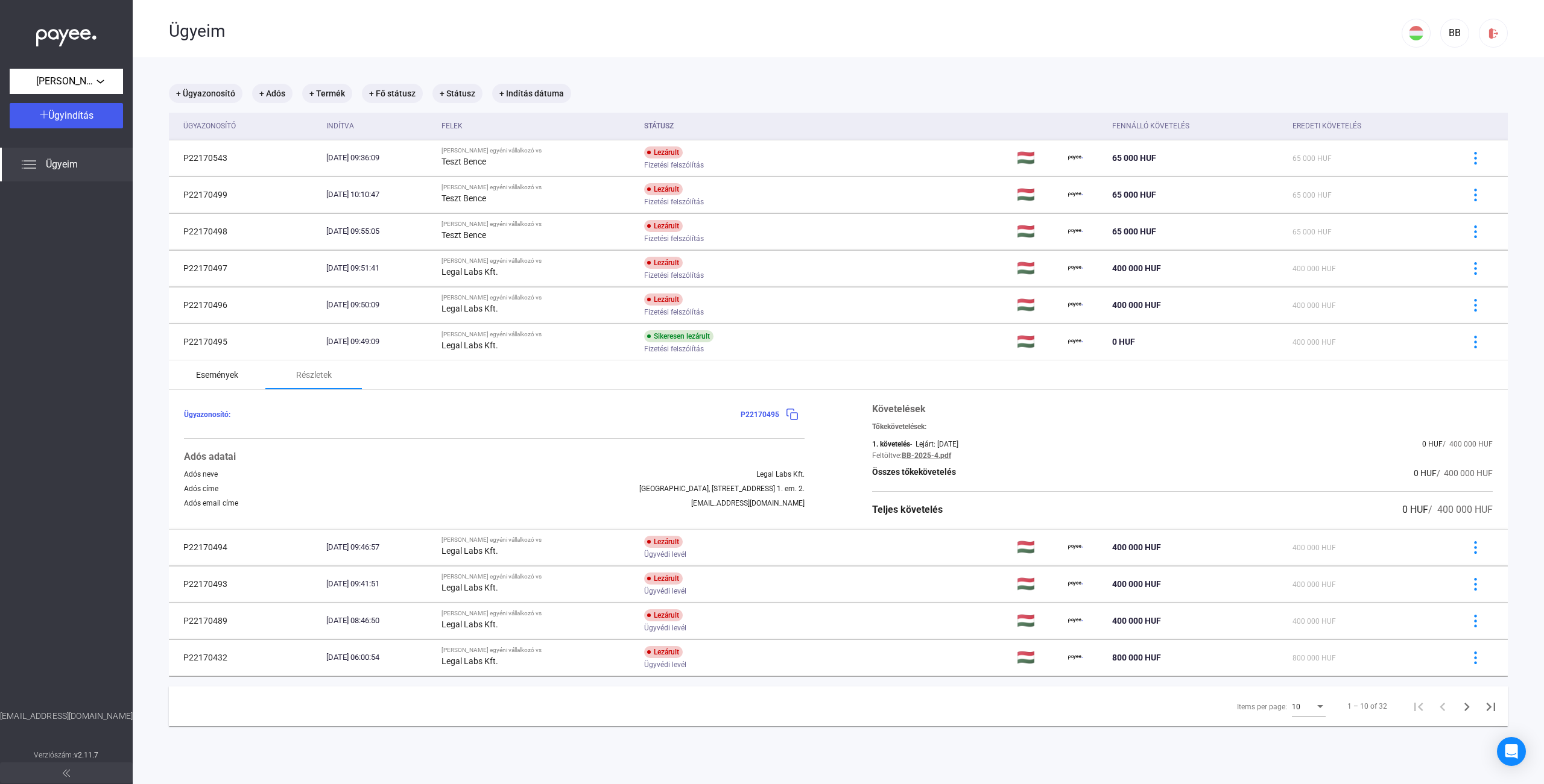
click at [229, 378] on div "Események" at bounding box center [217, 375] width 42 height 14
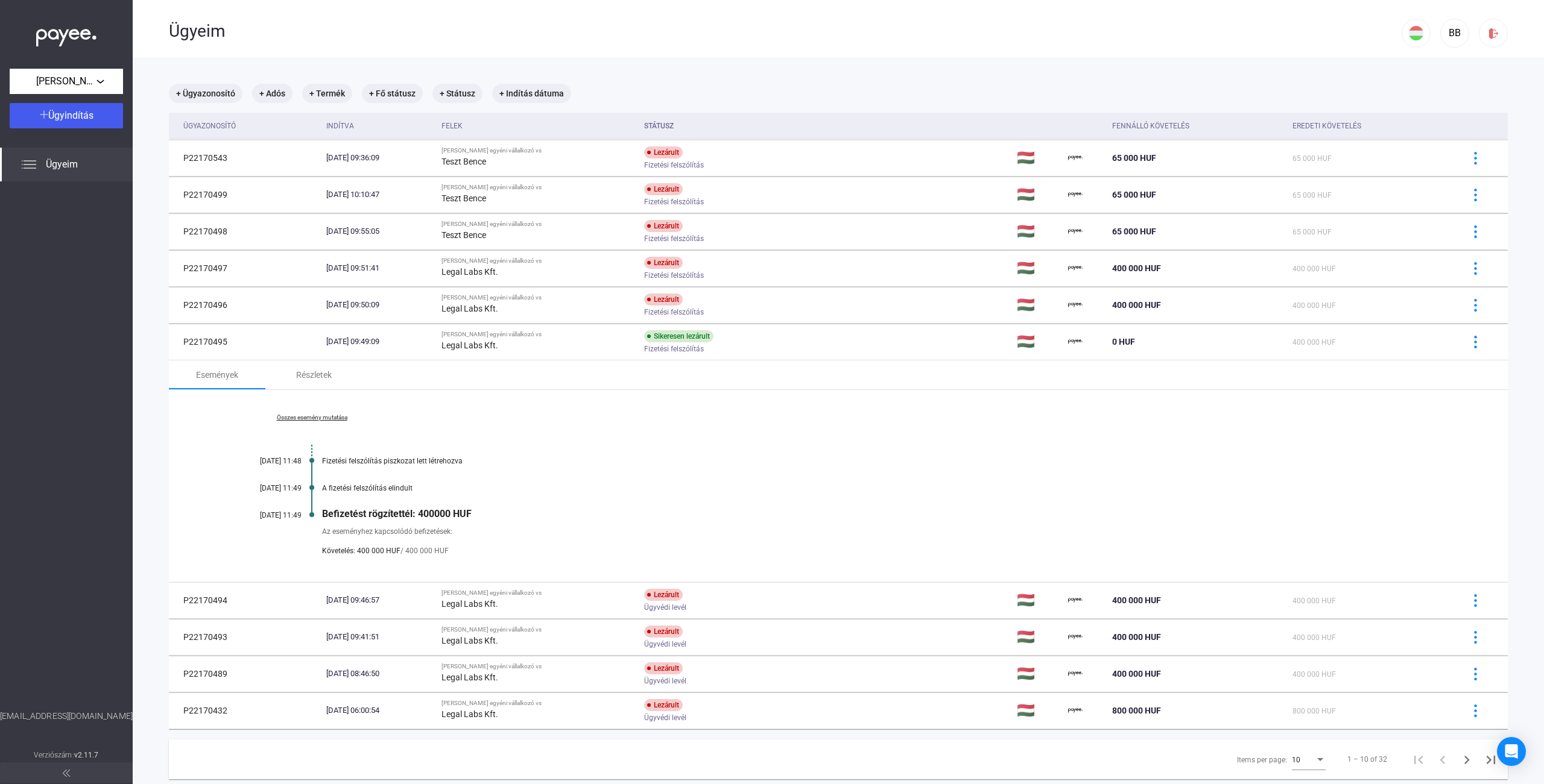
drag, startPoint x: 323, startPoint y: 512, endPoint x: 487, endPoint y: 511, distance: 164.0
click at [487, 511] on div "Befizetést rögzítettél: 400000 HUF" at bounding box center [884, 514] width 1125 height 12
click at [491, 513] on div "Befizetést rögzítettél: 400000 HUF" at bounding box center [884, 514] width 1125 height 12
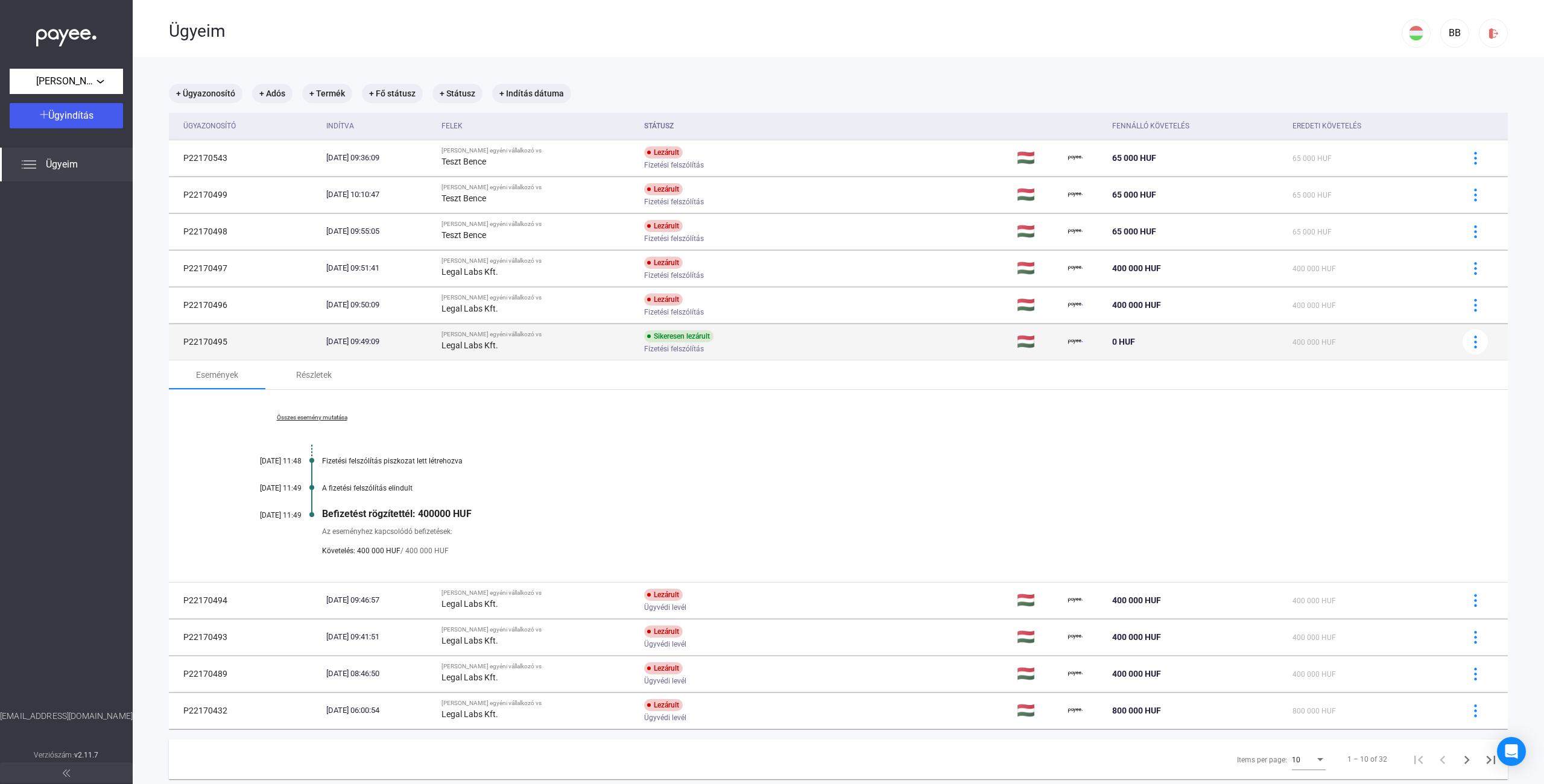
click at [498, 350] on strong "Legal Labs Kft." at bounding box center [470, 345] width 56 height 9
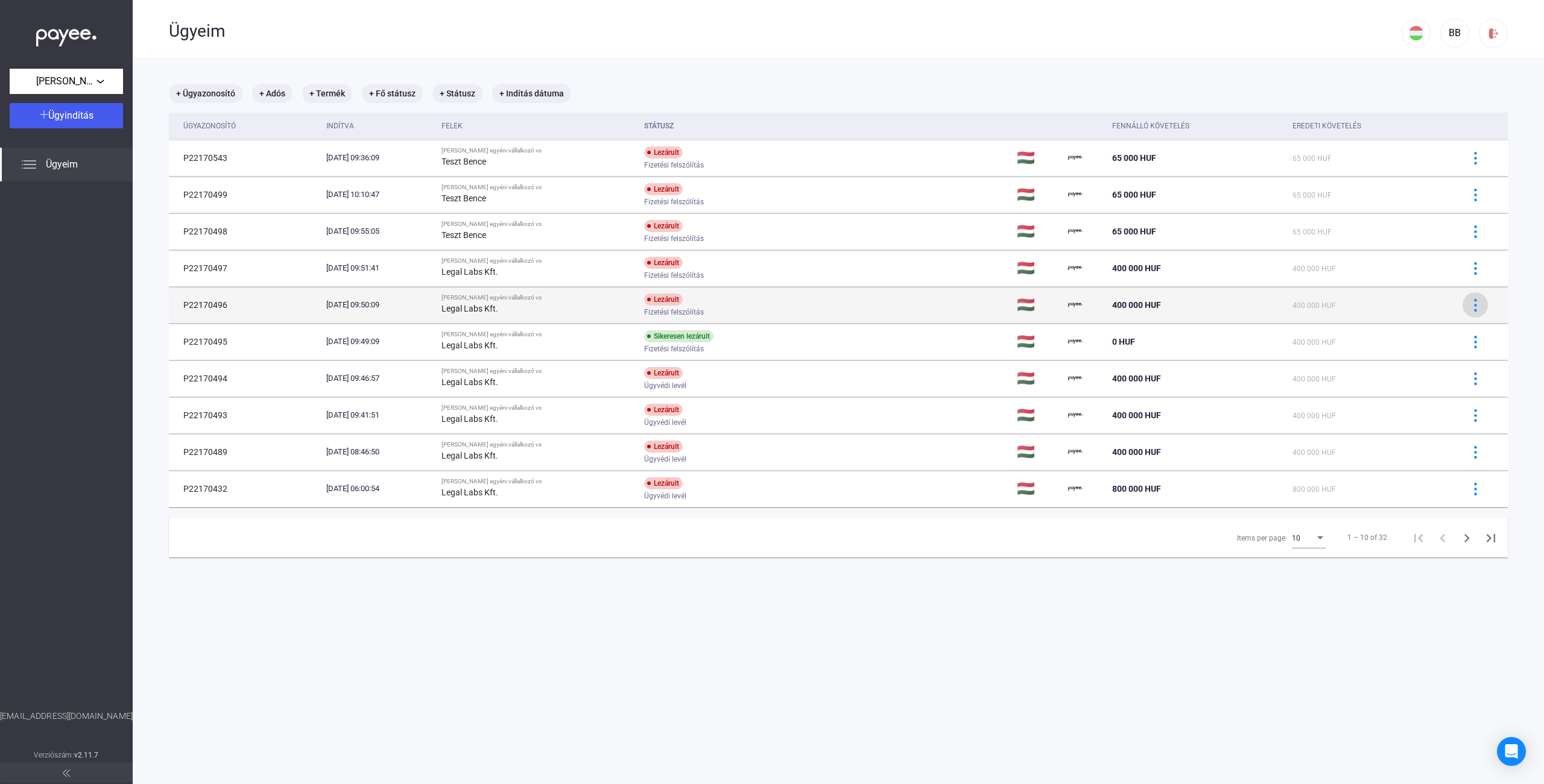
click at [1469, 304] on img at bounding box center [1475, 305] width 13 height 13
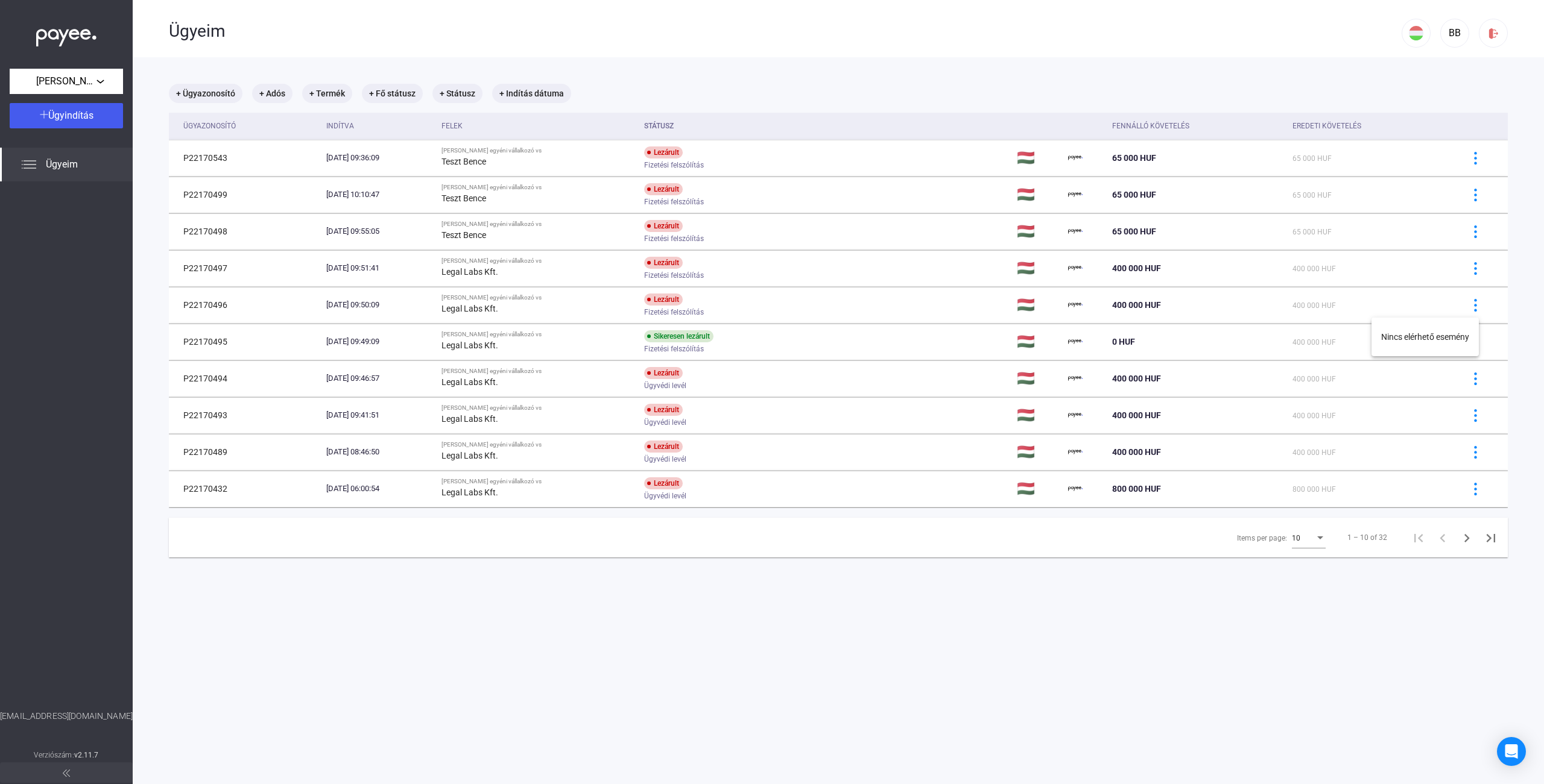
click at [1467, 301] on div at bounding box center [772, 392] width 1544 height 784
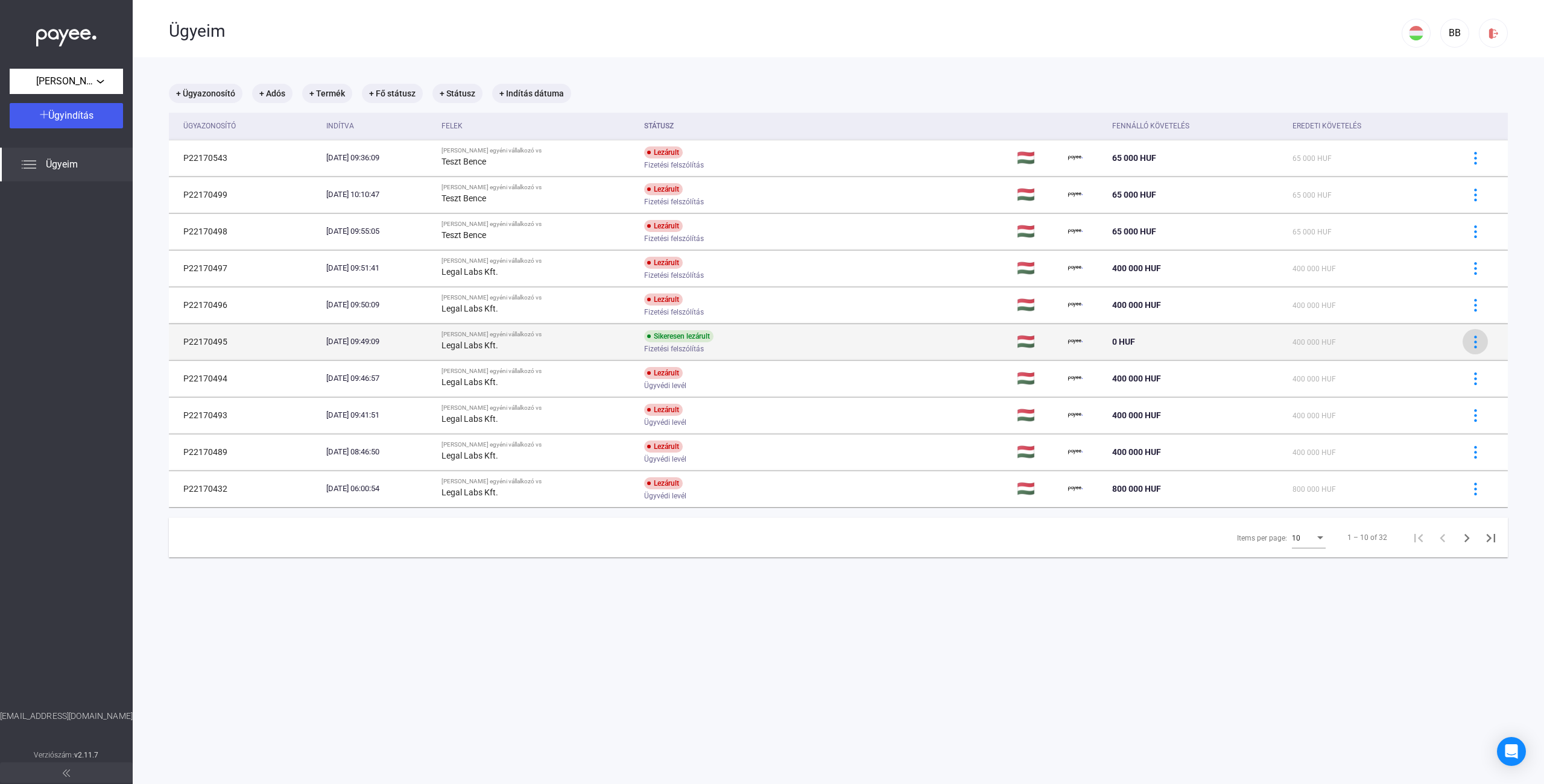
click at [1473, 346] on div at bounding box center [1475, 342] width 18 height 13
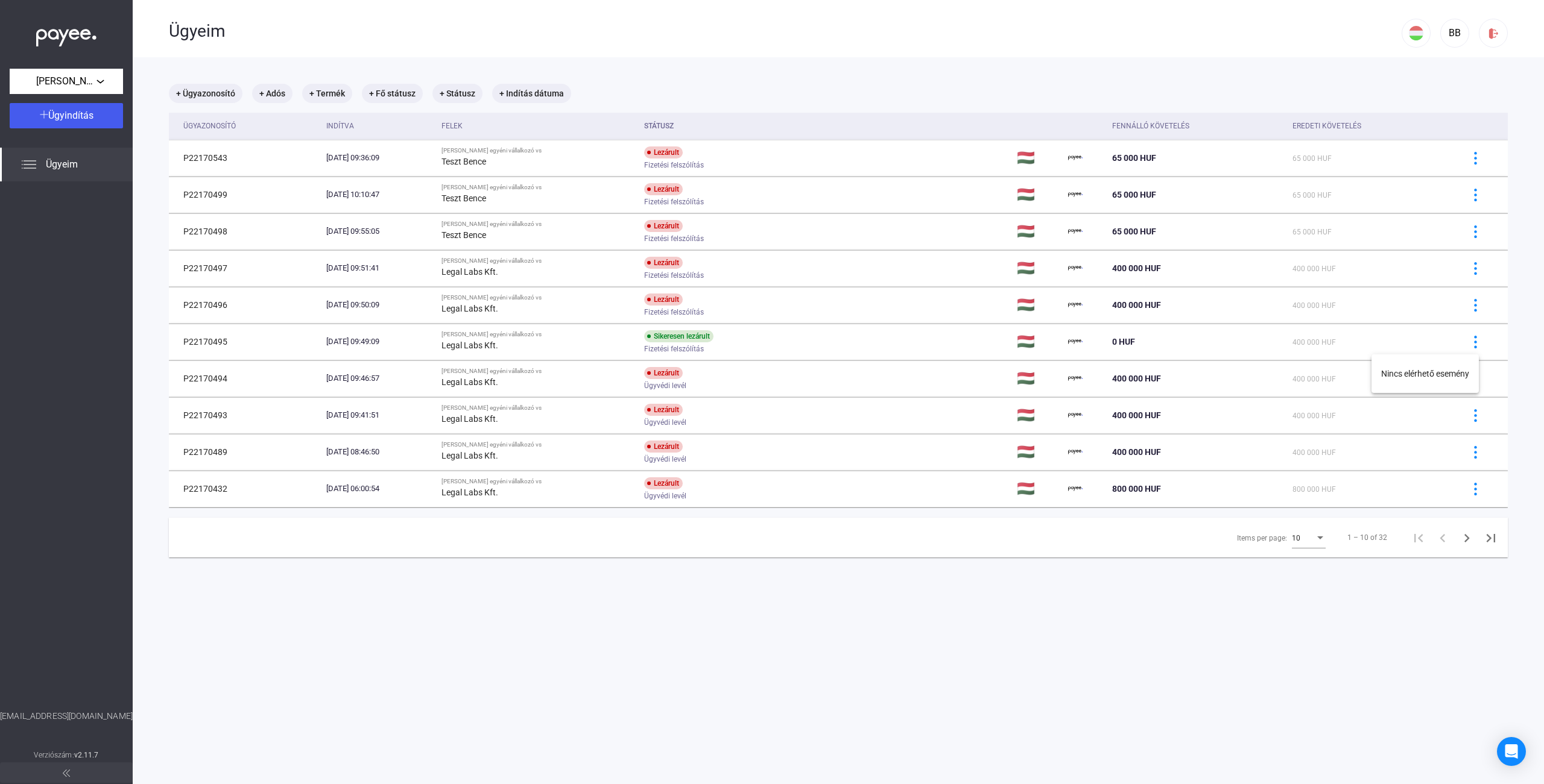
click at [1472, 346] on div at bounding box center [772, 392] width 1544 height 784
click at [1305, 539] on div "10" at bounding box center [1303, 538] width 23 height 14
click at [1312, 539] on span "10" at bounding box center [1301, 539] width 34 height 14
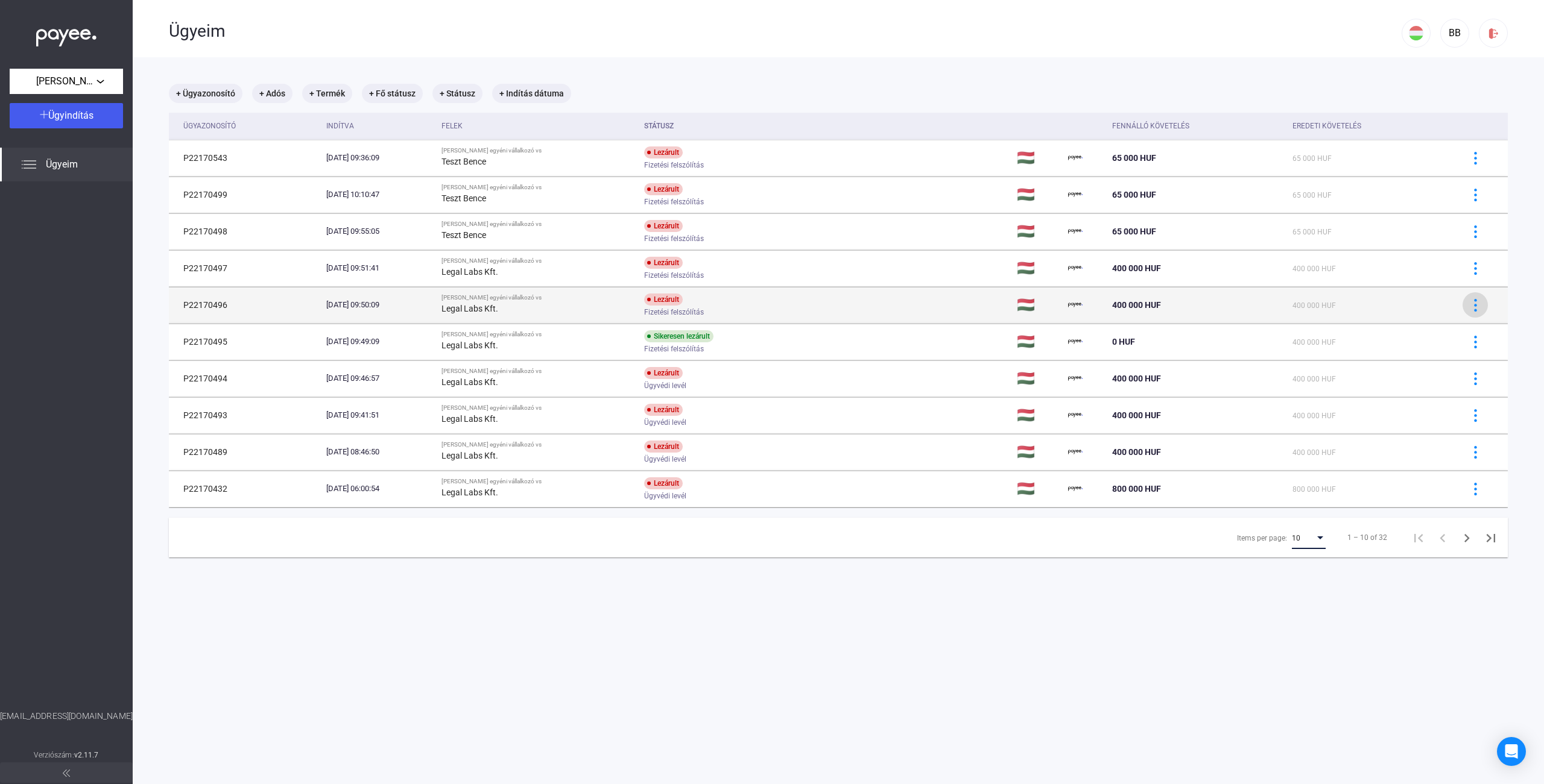
click at [1472, 304] on div at bounding box center [1475, 305] width 18 height 13
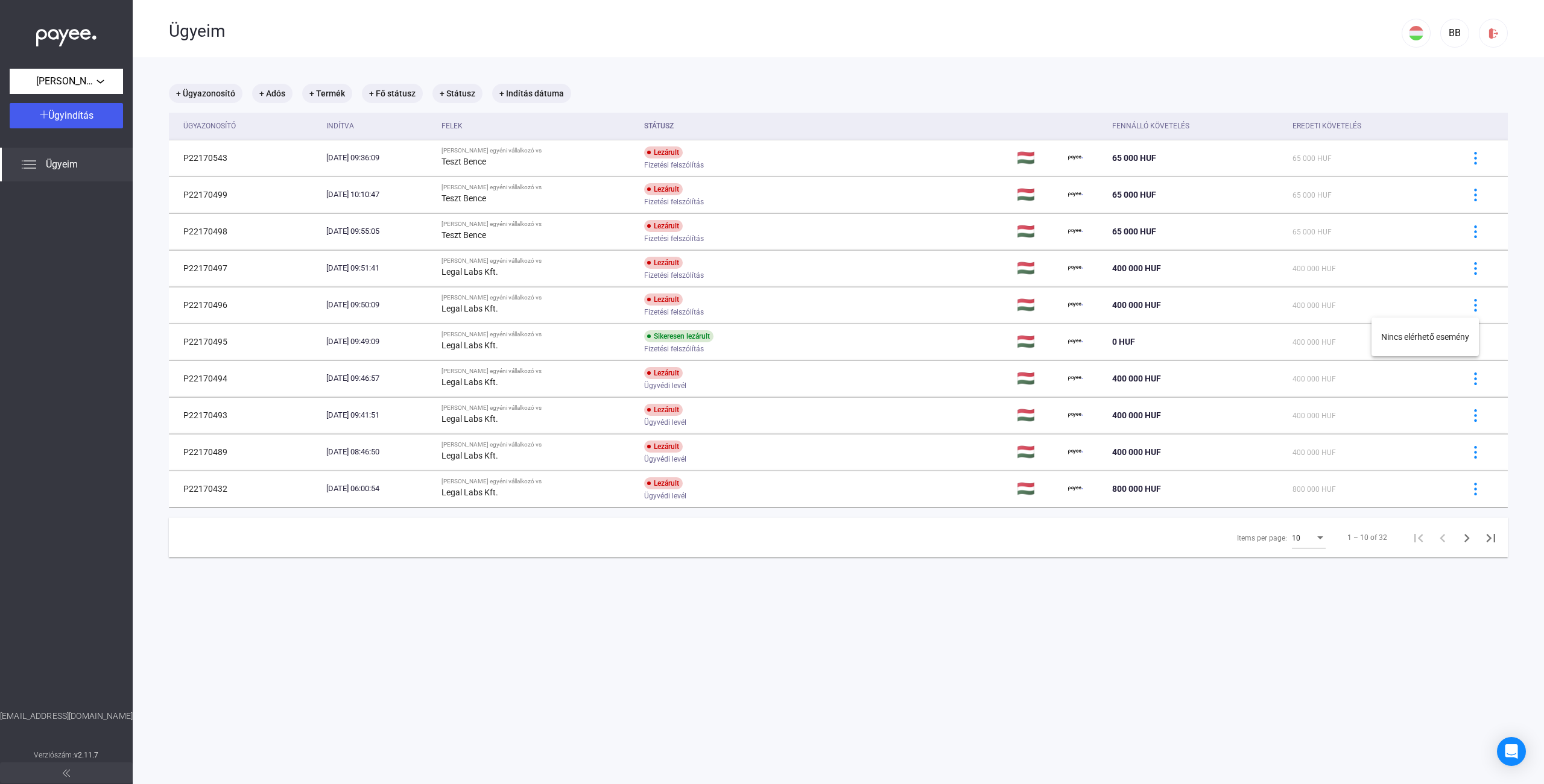
click at [1443, 277] on div at bounding box center [772, 392] width 1544 height 784
click at [1410, 75] on main "+ Ügyazonosító + Adós + Termék + Fő státusz + Státusz + Indítás dátuma Ügyazono…" at bounding box center [838, 449] width 1411 height 784
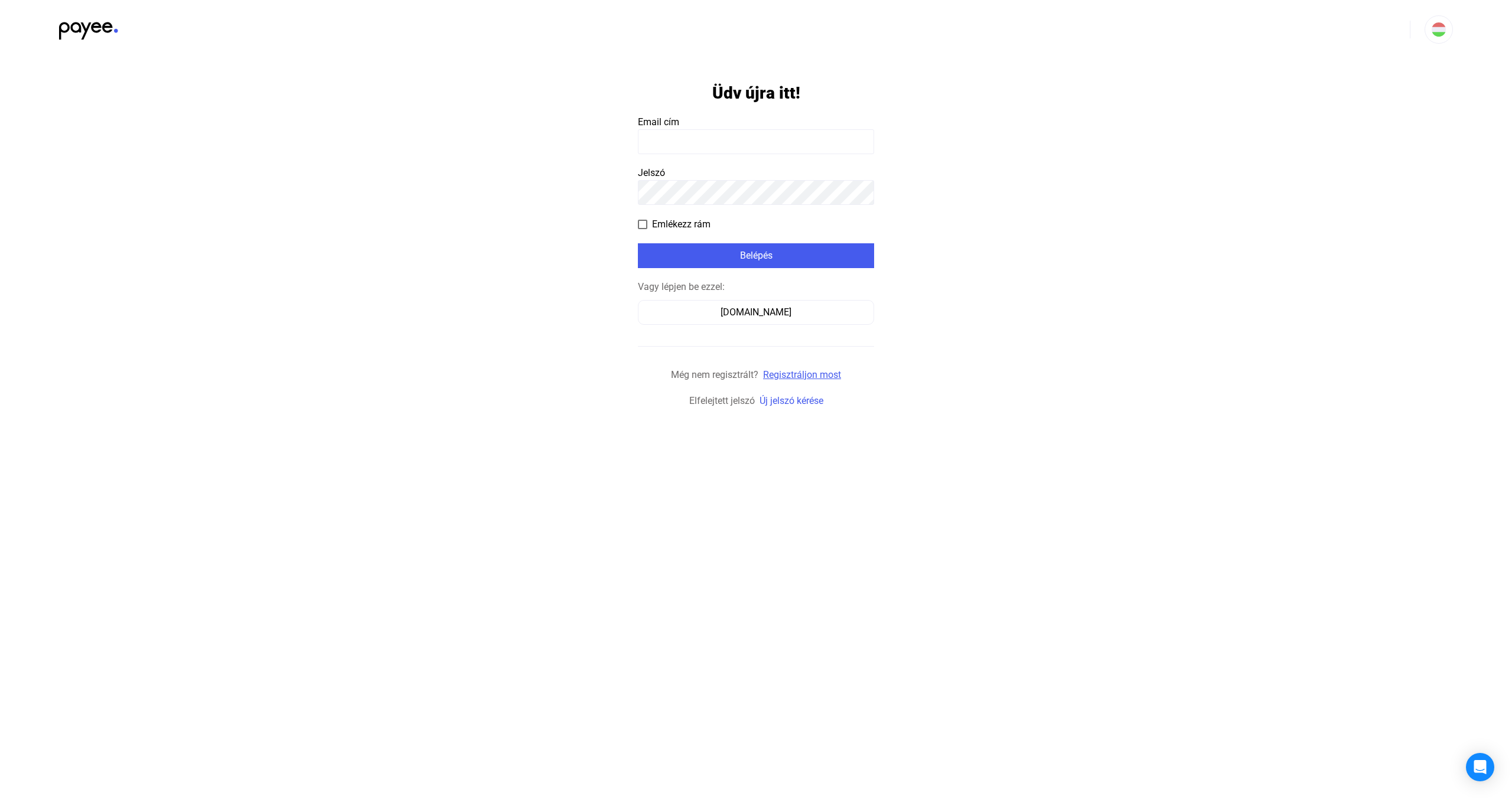
click at [789, 377] on link "Regisztráljon most" at bounding box center [802, 375] width 78 height 11
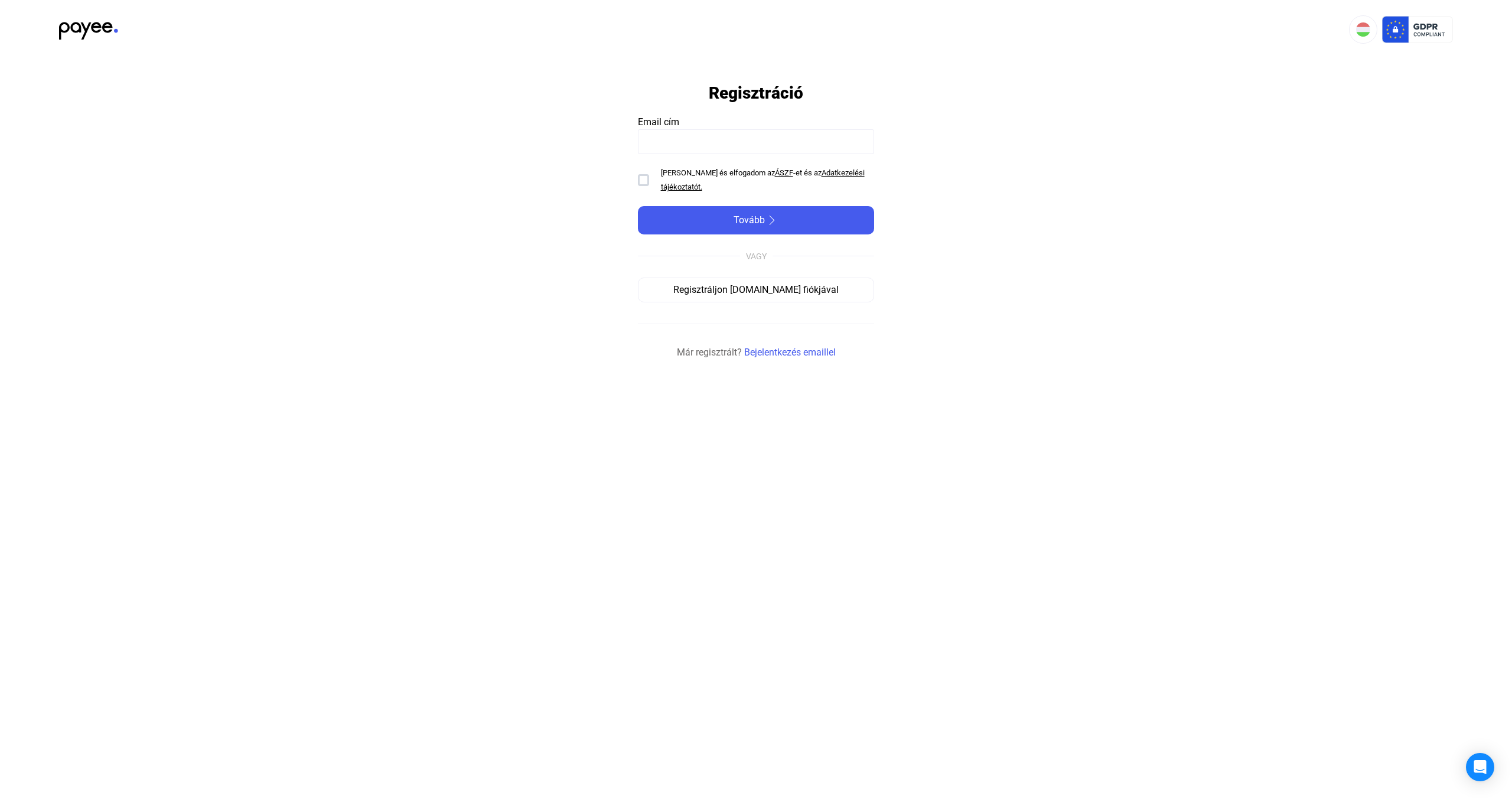
click at [934, 115] on app-form-template "Regisztráció Email cím [PERSON_NAME] és elfogadom az ÁSZF -et és az Adatkezelés…" at bounding box center [756, 209] width 1512 height 300
